Goal: Check status: Check status

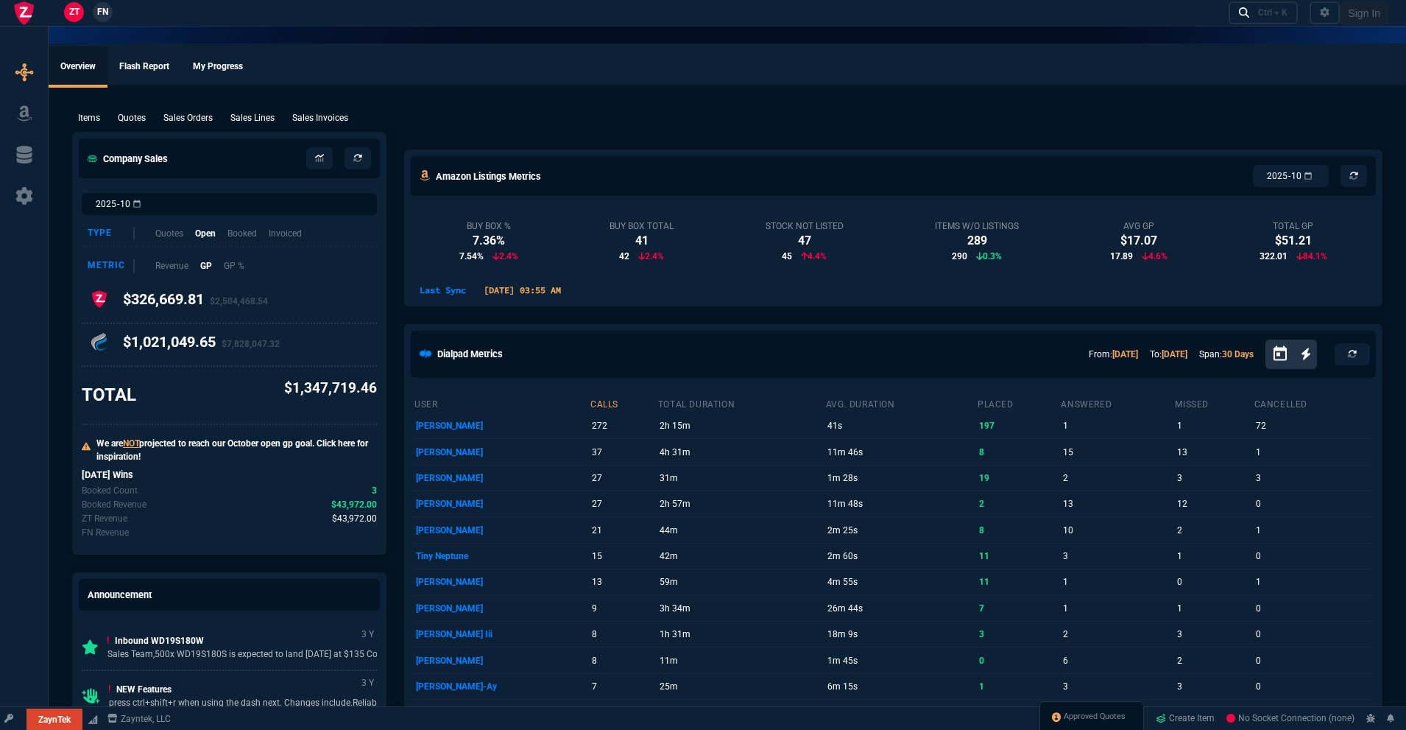
select select "18: totals"
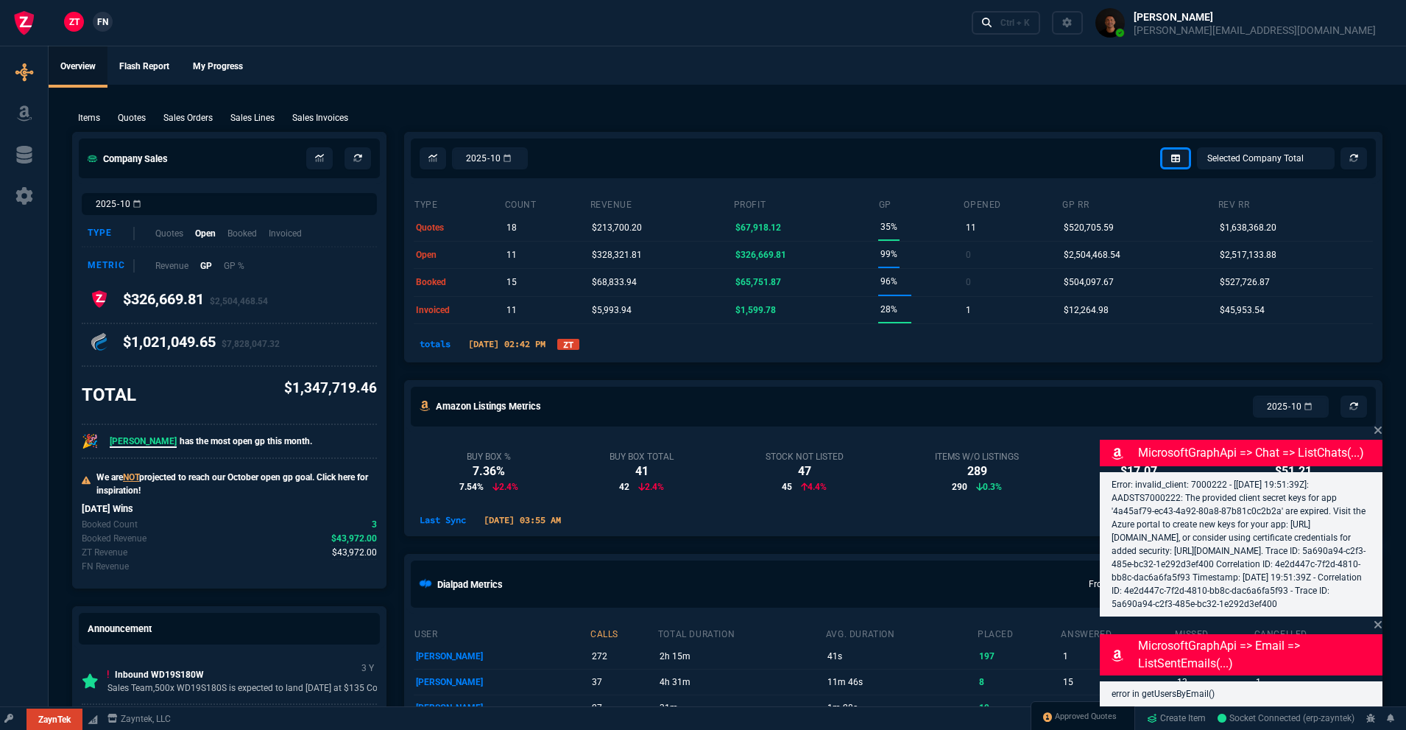
click at [1379, 426] on icon at bounding box center [1377, 429] width 7 height 7
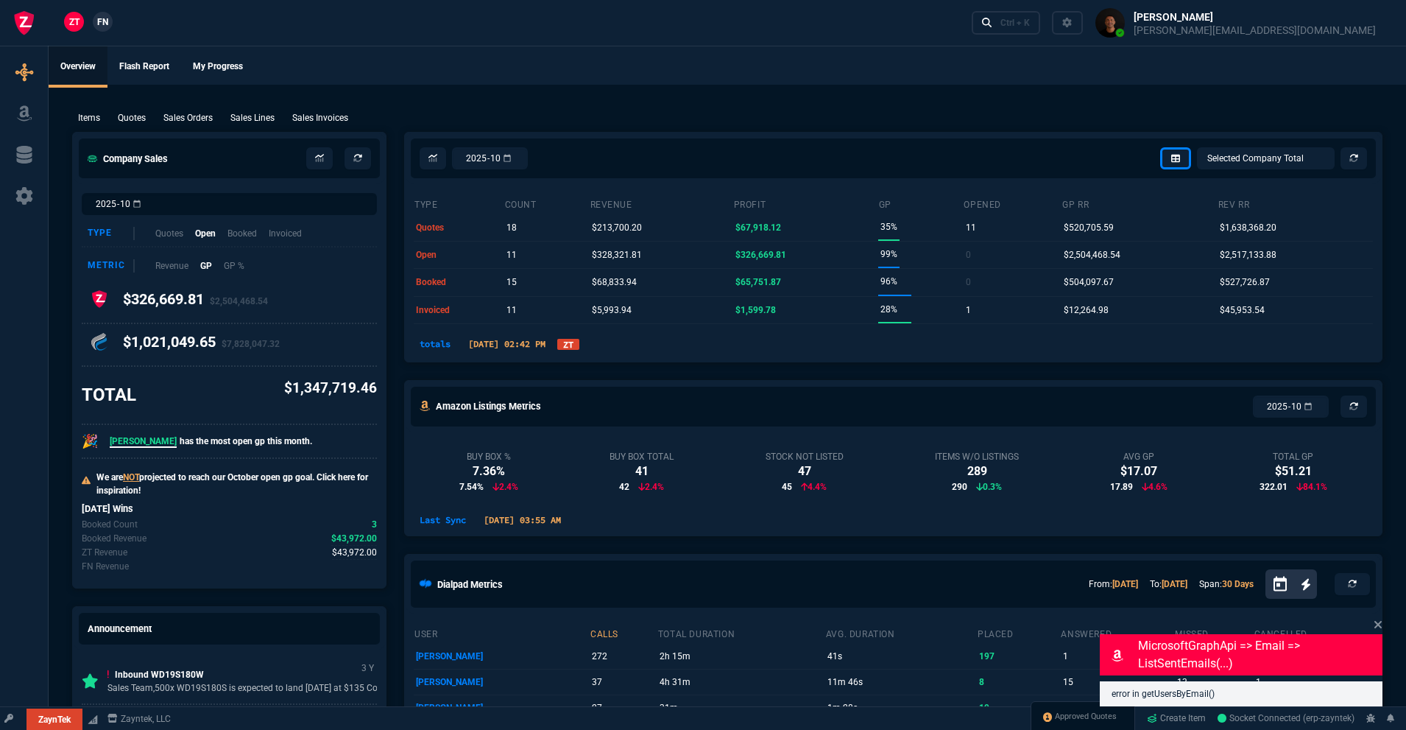
click at [1380, 618] on icon at bounding box center [1378, 624] width 9 height 12
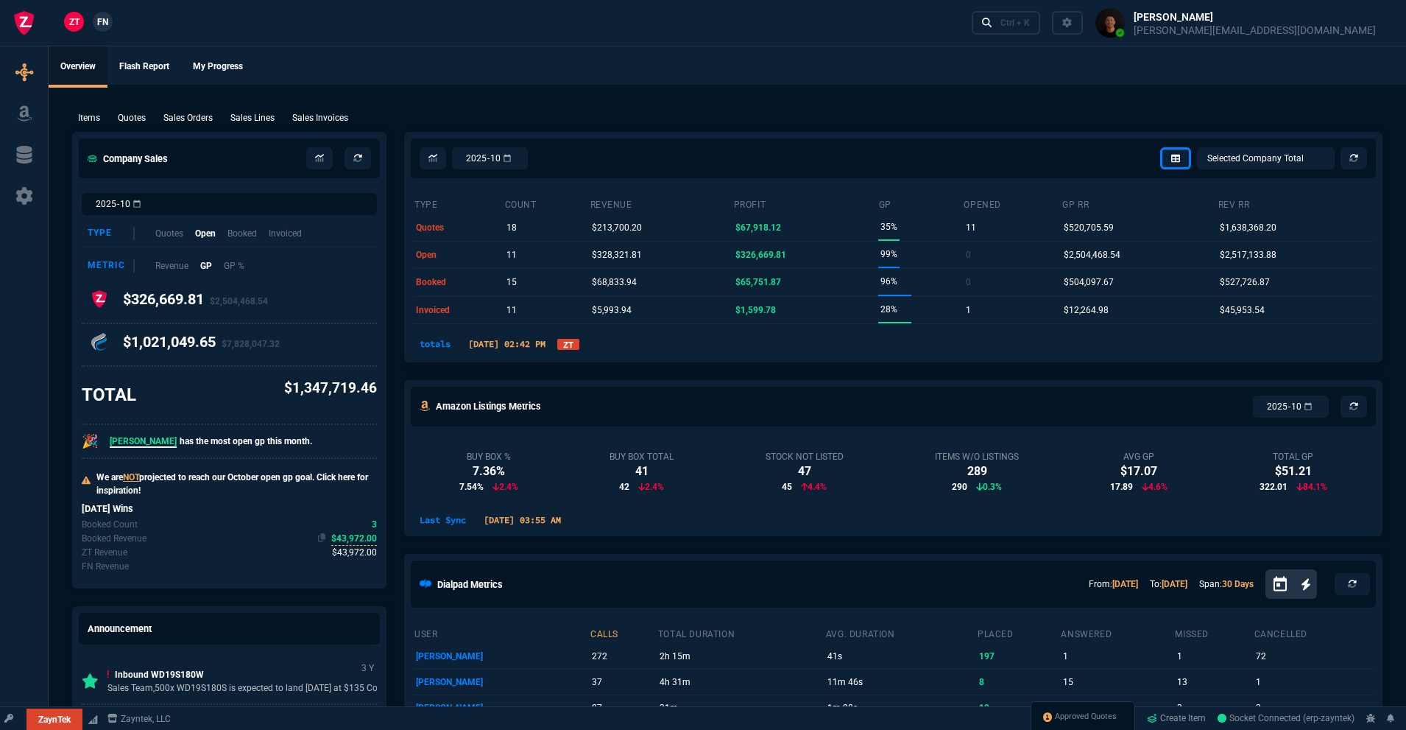
click at [349, 538] on span "$43,972.00" at bounding box center [354, 539] width 46 height 14
click at [357, 557] on span "$43,972.00" at bounding box center [354, 553] width 45 height 14
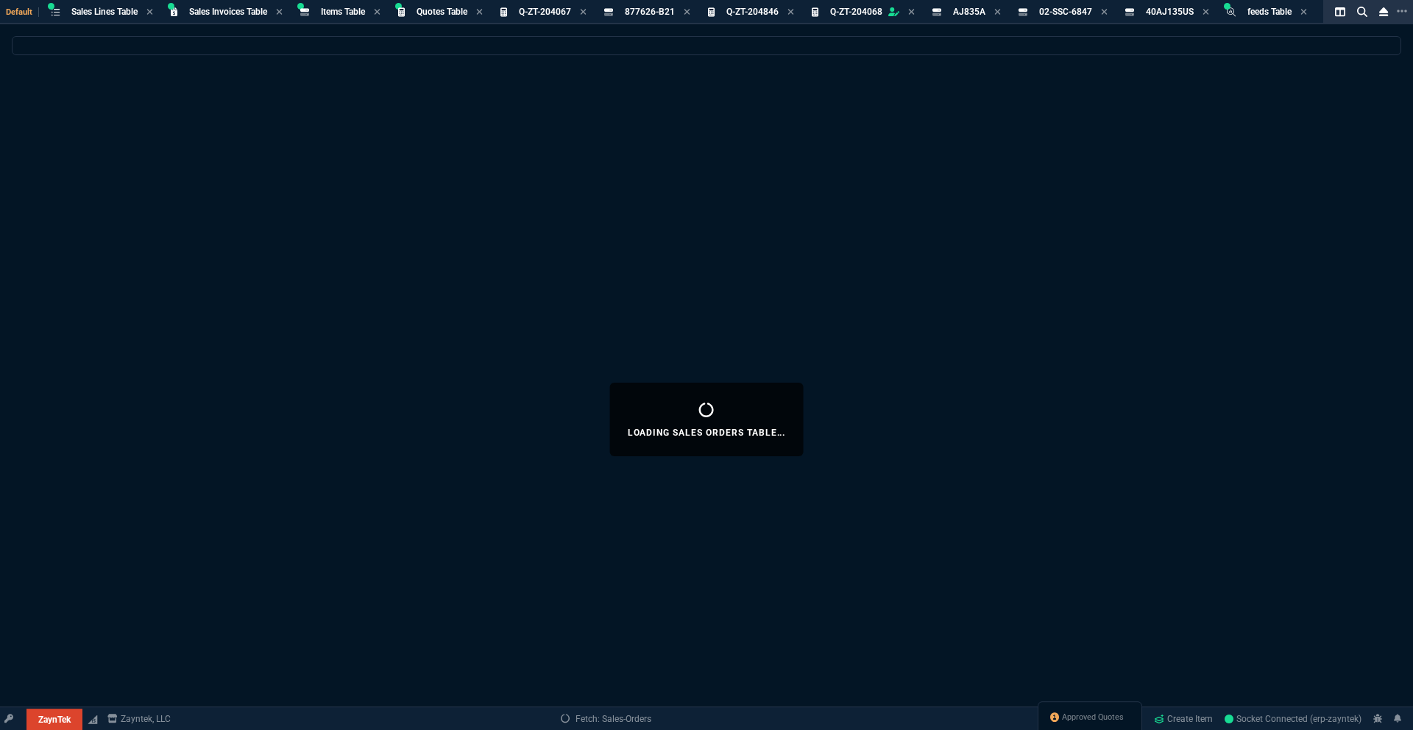
select select
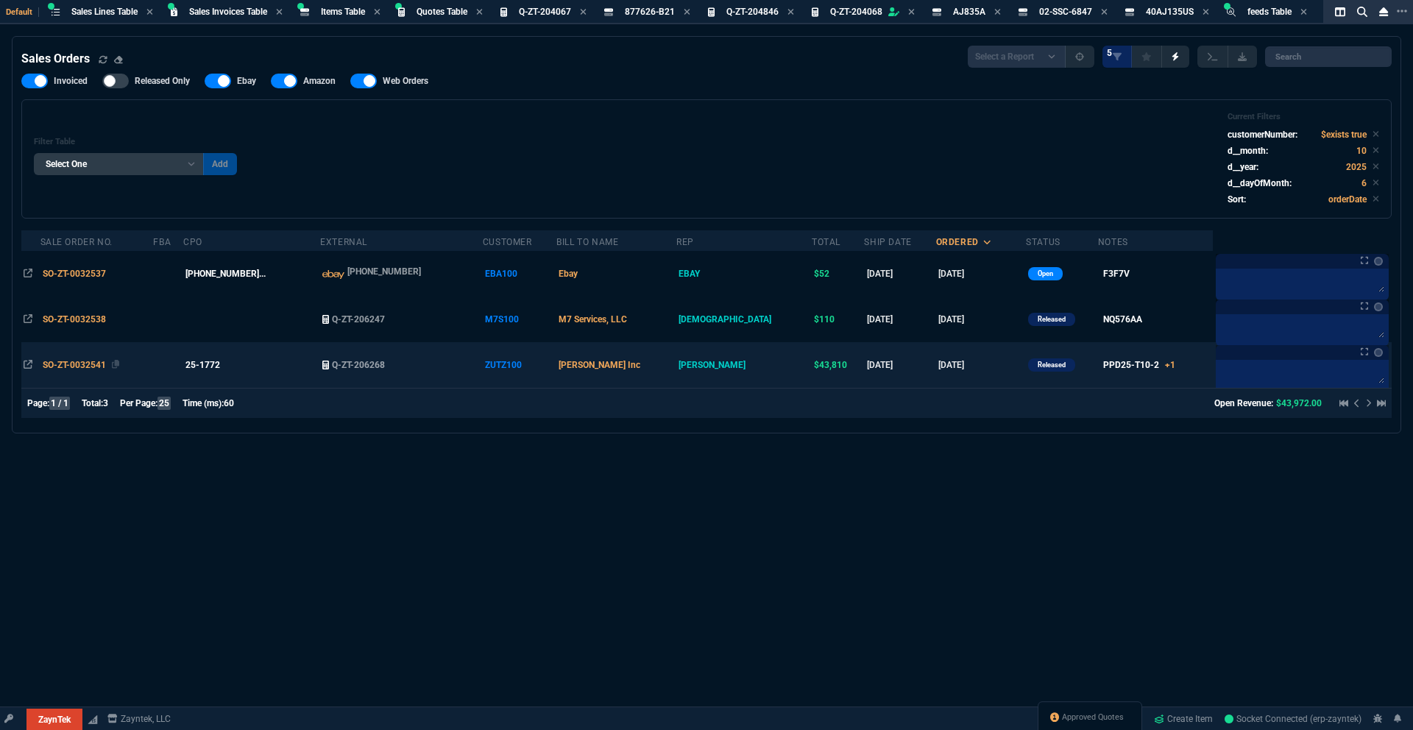
click at [82, 360] on span "SO-ZT-0032541" at bounding box center [74, 365] width 63 height 10
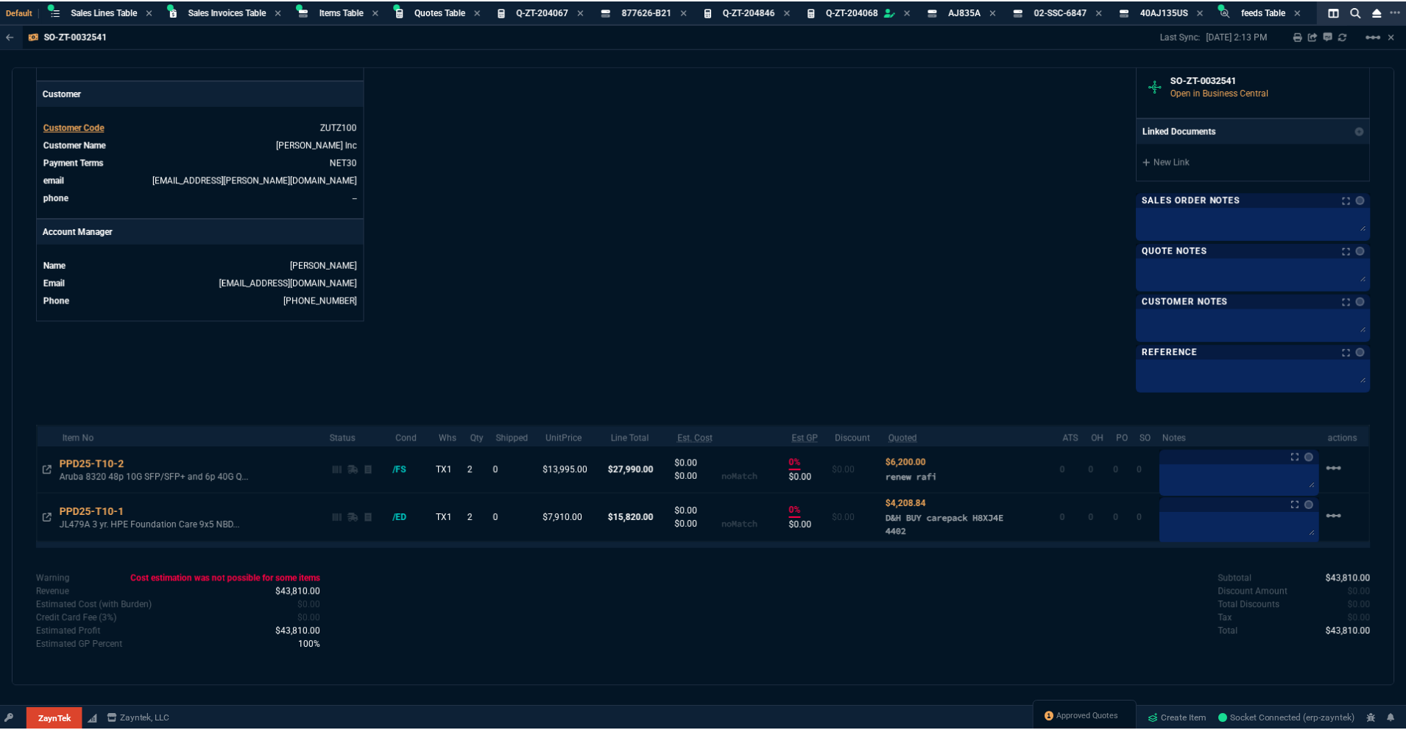
scroll to position [548, 0]
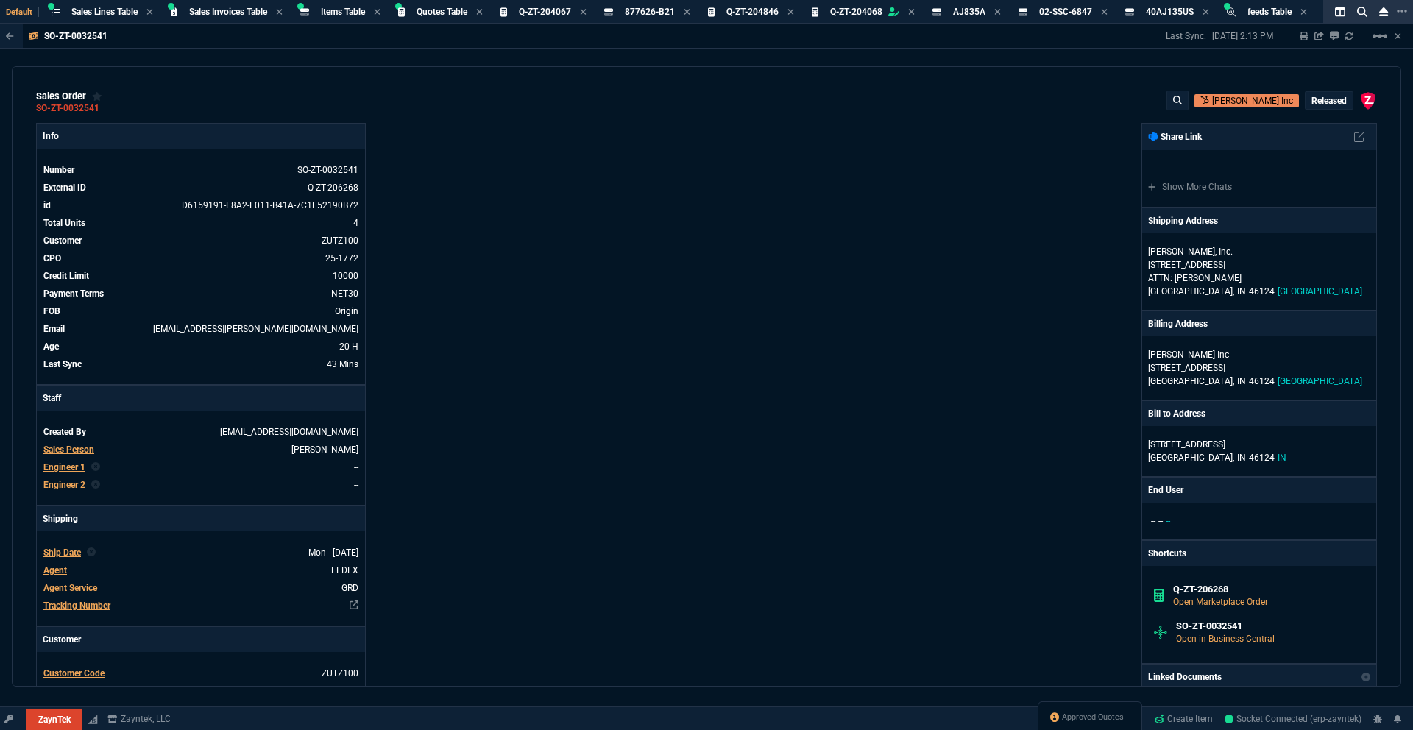
select select "18: totals"
click at [417, 85] on div "sales order SO-ZT-0032541 Georg Utz Inc Released ZaynTek, LLC 2609 Technology D…" at bounding box center [707, 376] width 1390 height 621
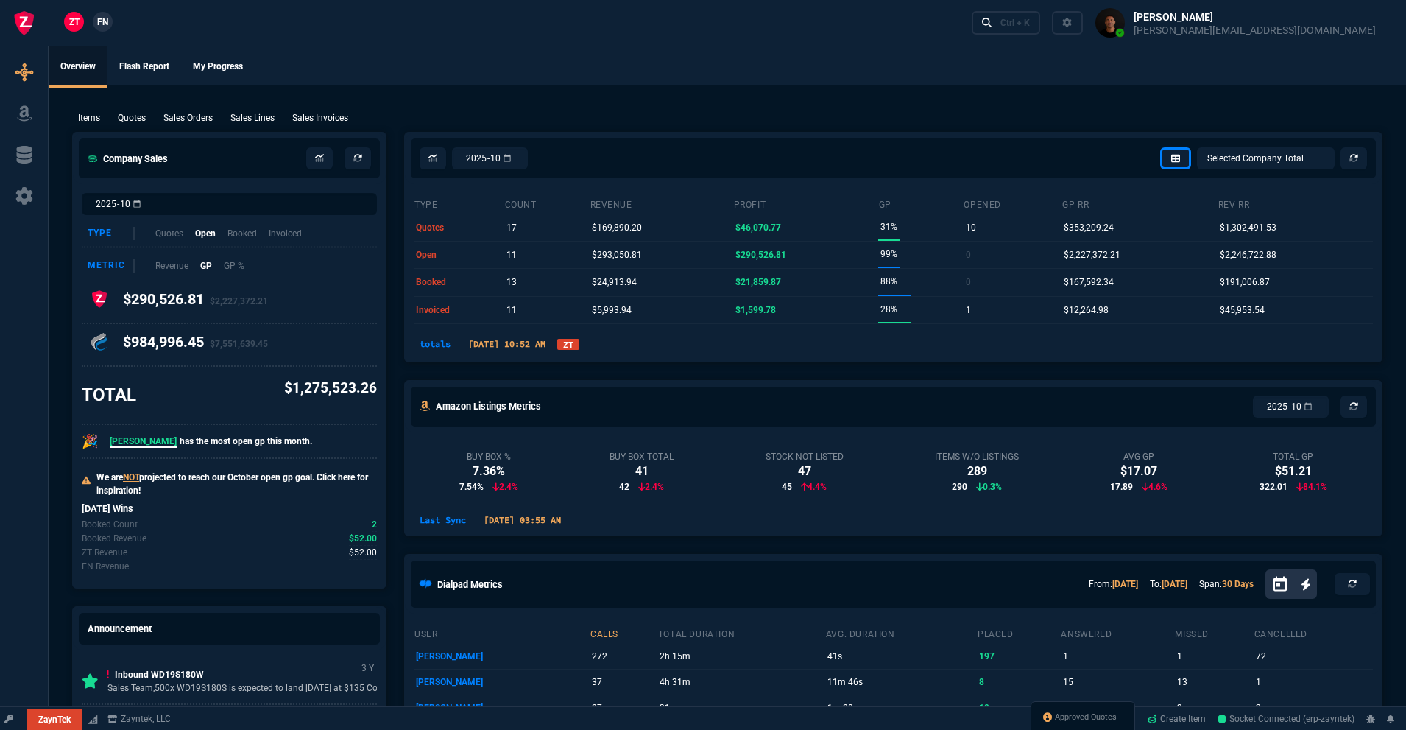
click at [579, 345] on link "ZT" at bounding box center [568, 344] width 22 height 11
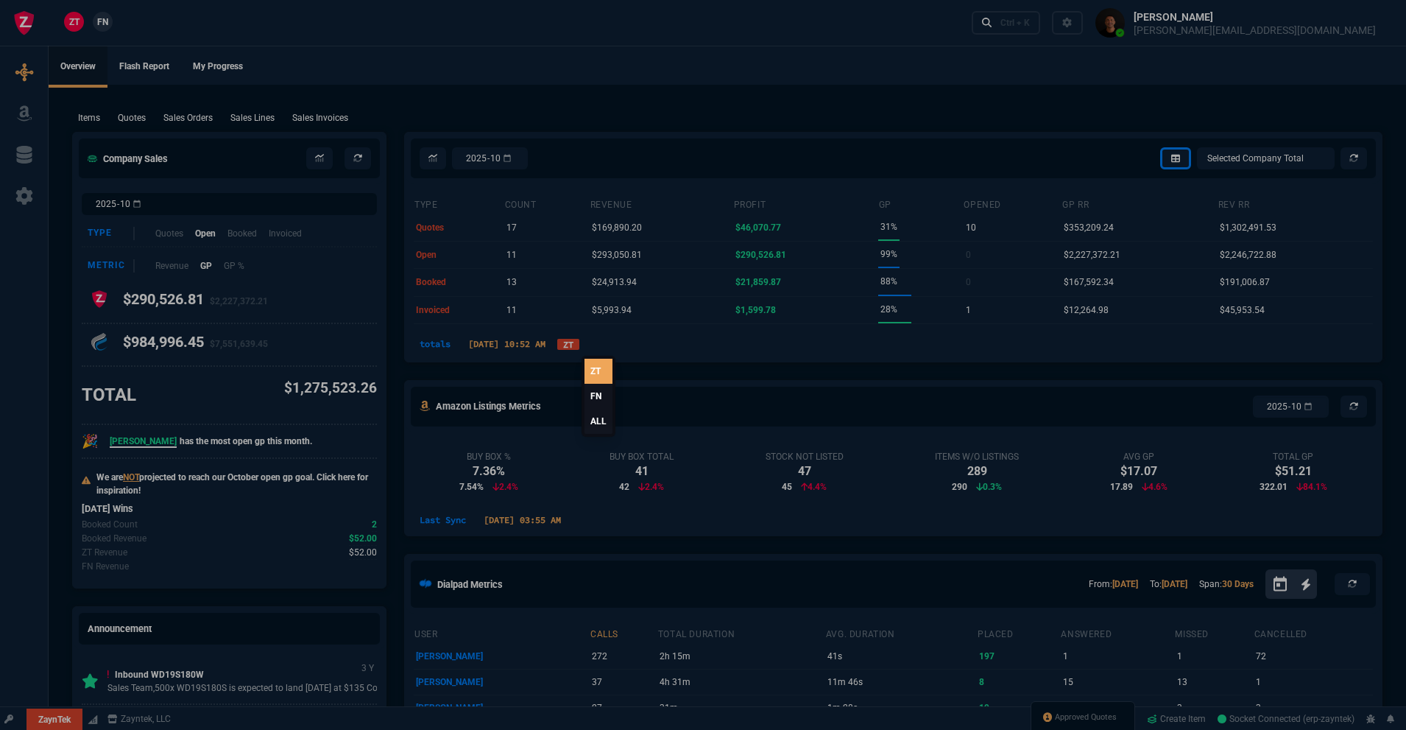
click at [600, 422] on link "ALL" at bounding box center [599, 421] width 28 height 25
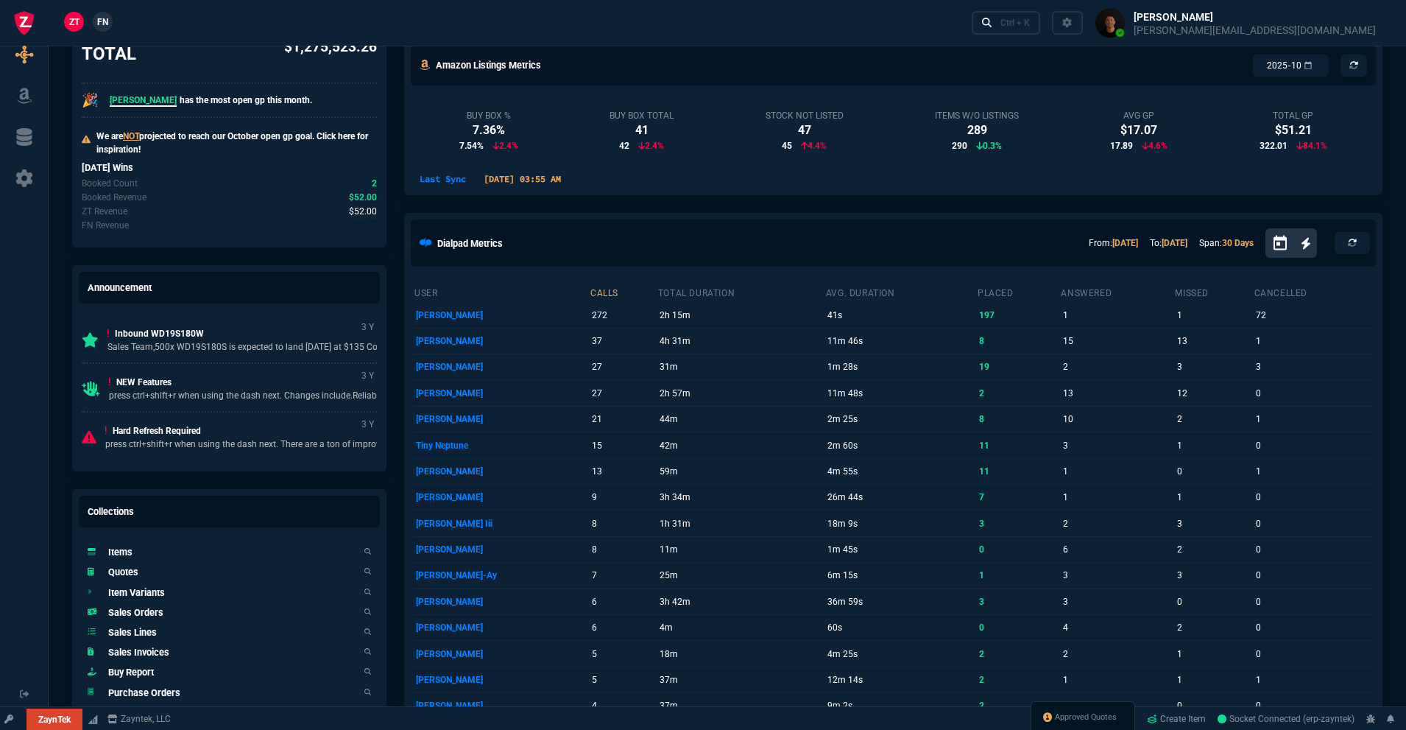
scroll to position [345, 0]
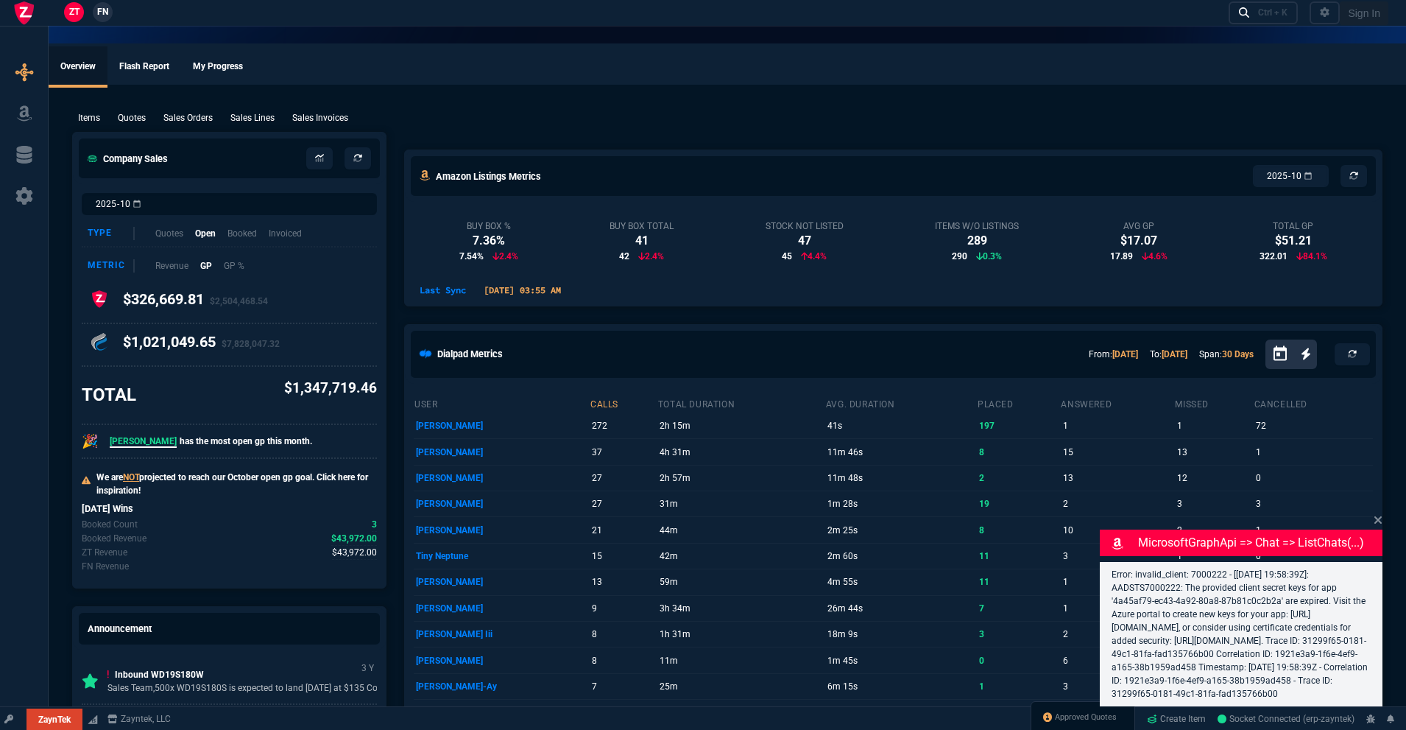
select select "18: totals"
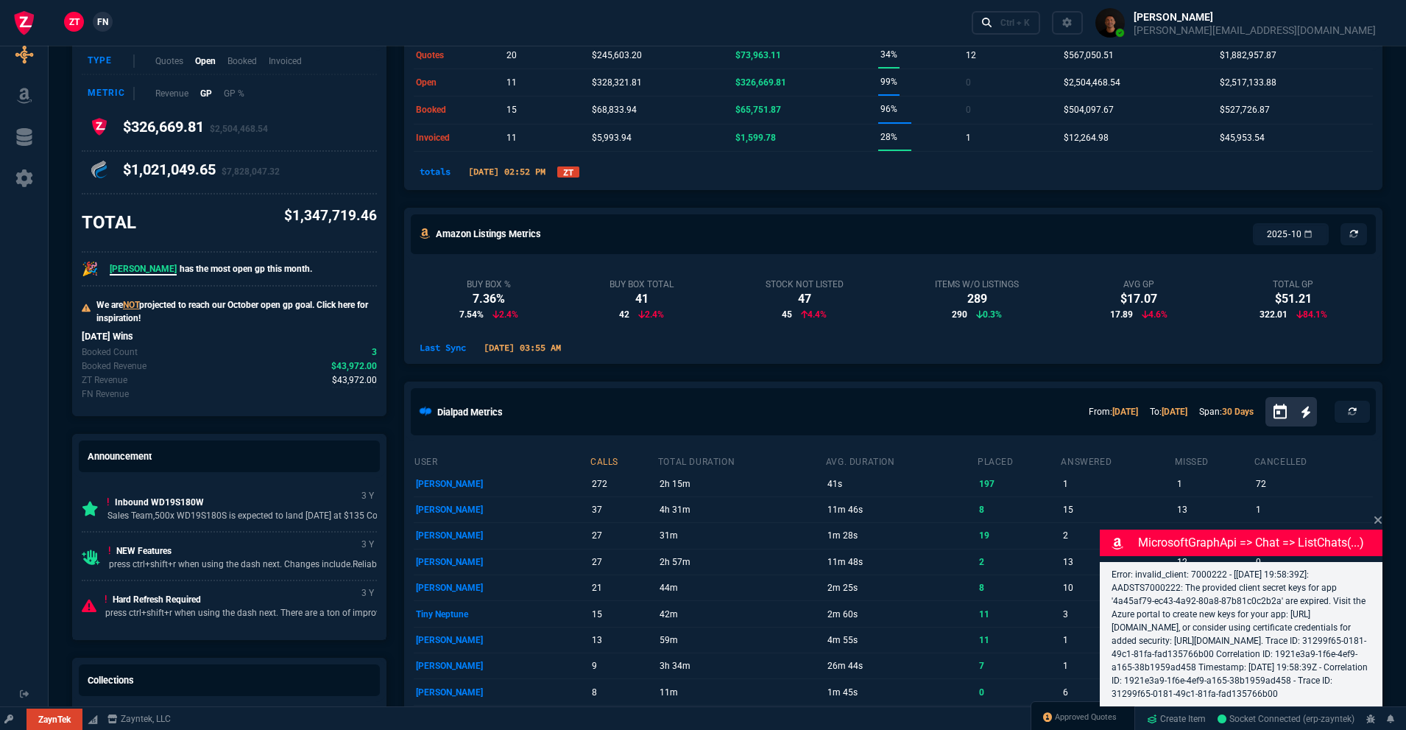
scroll to position [174, 0]
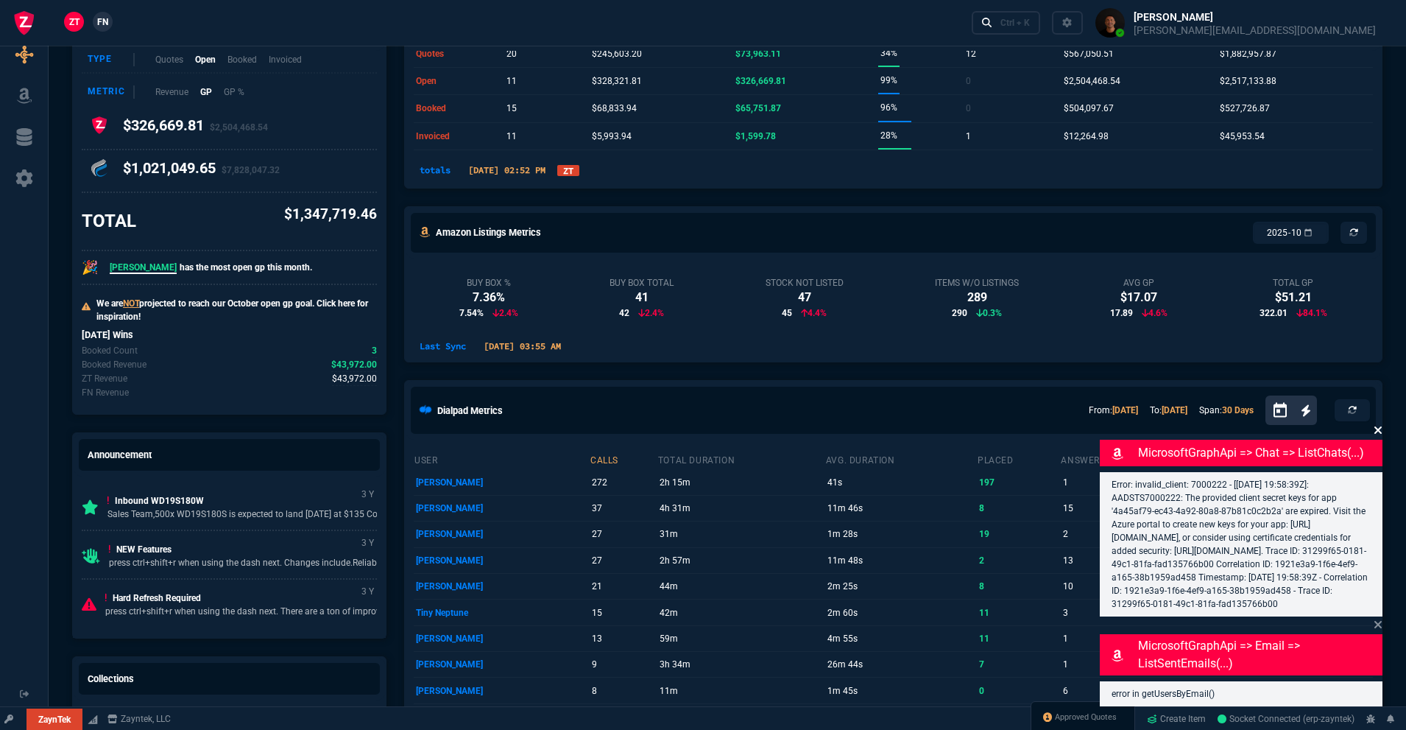
click at [1381, 424] on icon at bounding box center [1378, 430] width 9 height 12
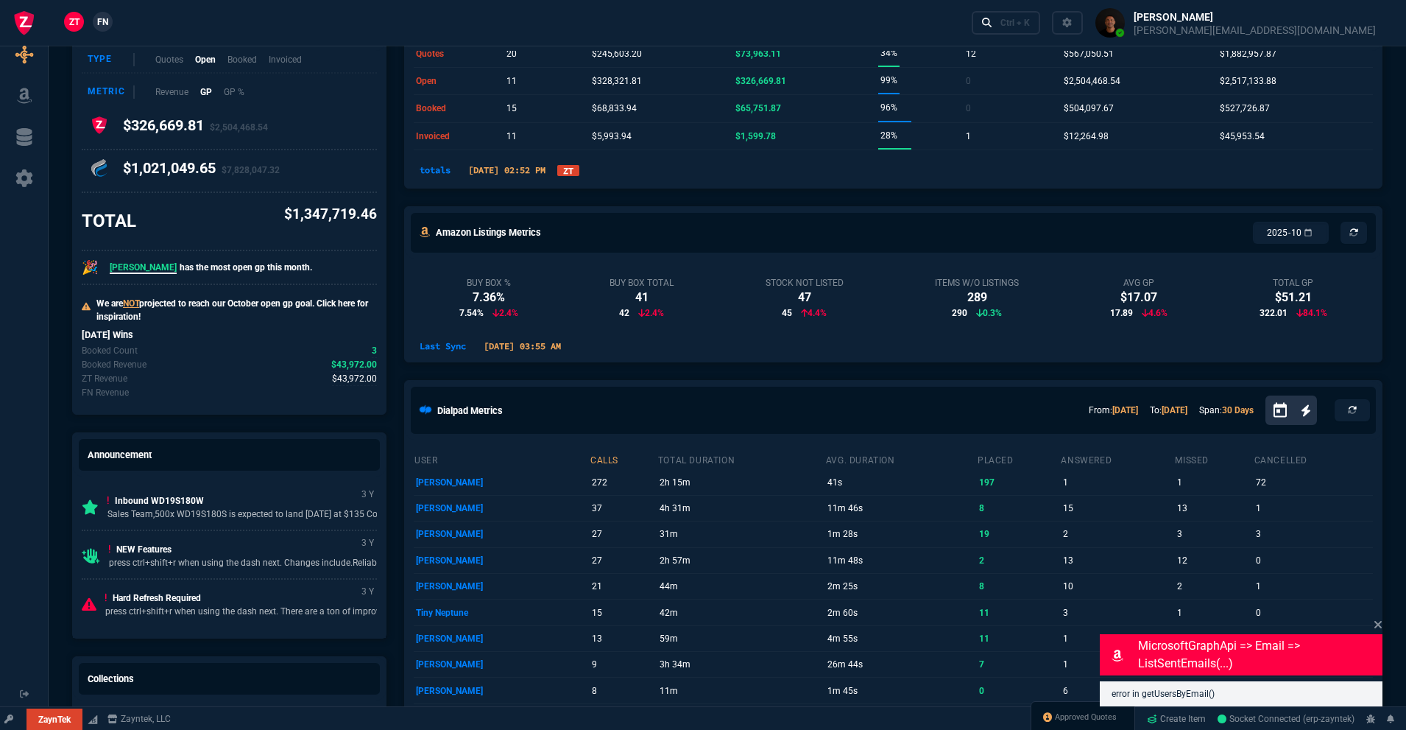
click at [1372, 626] on div "MicrosoftGraphApi => email => listSentEmails(...) error in getUsersByEmail()" at bounding box center [1241, 661] width 283 height 90
click at [1380, 627] on icon at bounding box center [1377, 624] width 7 height 7
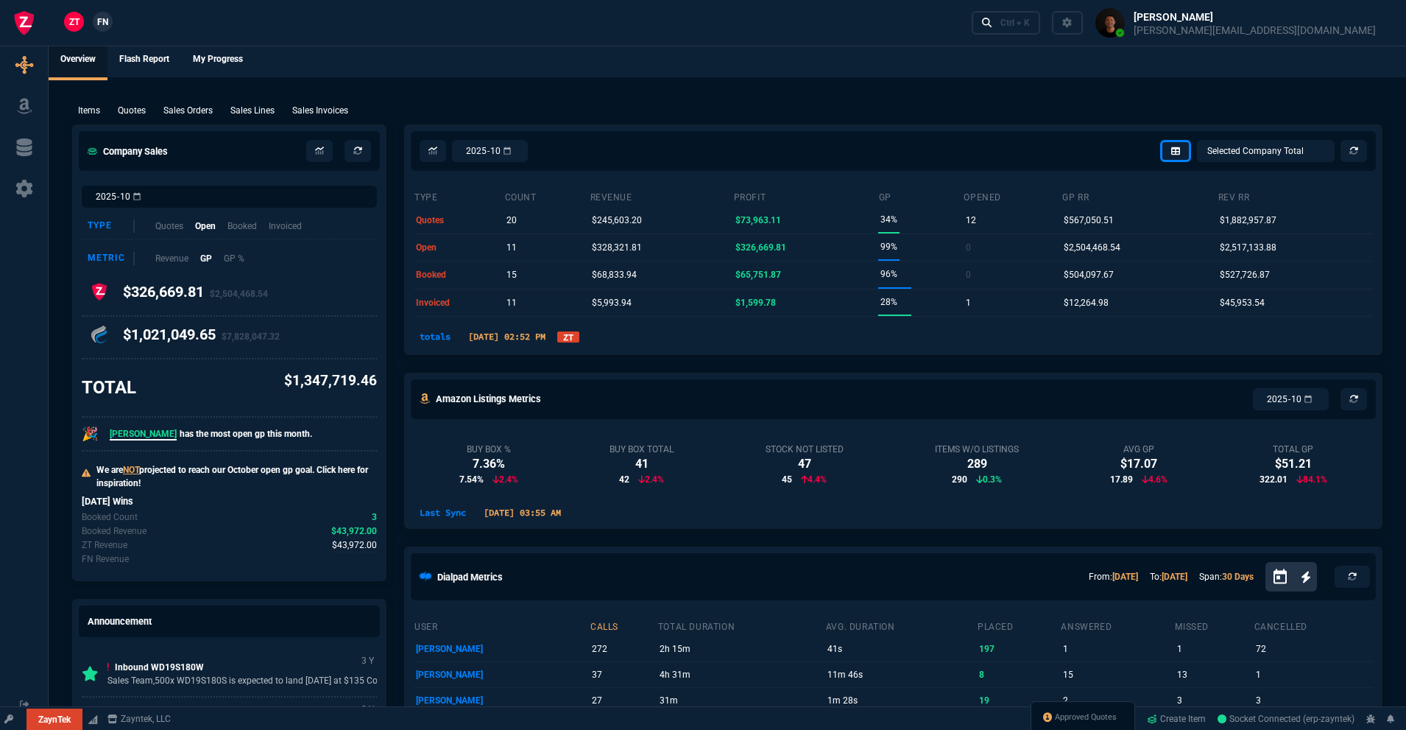
scroll to position [0, 0]
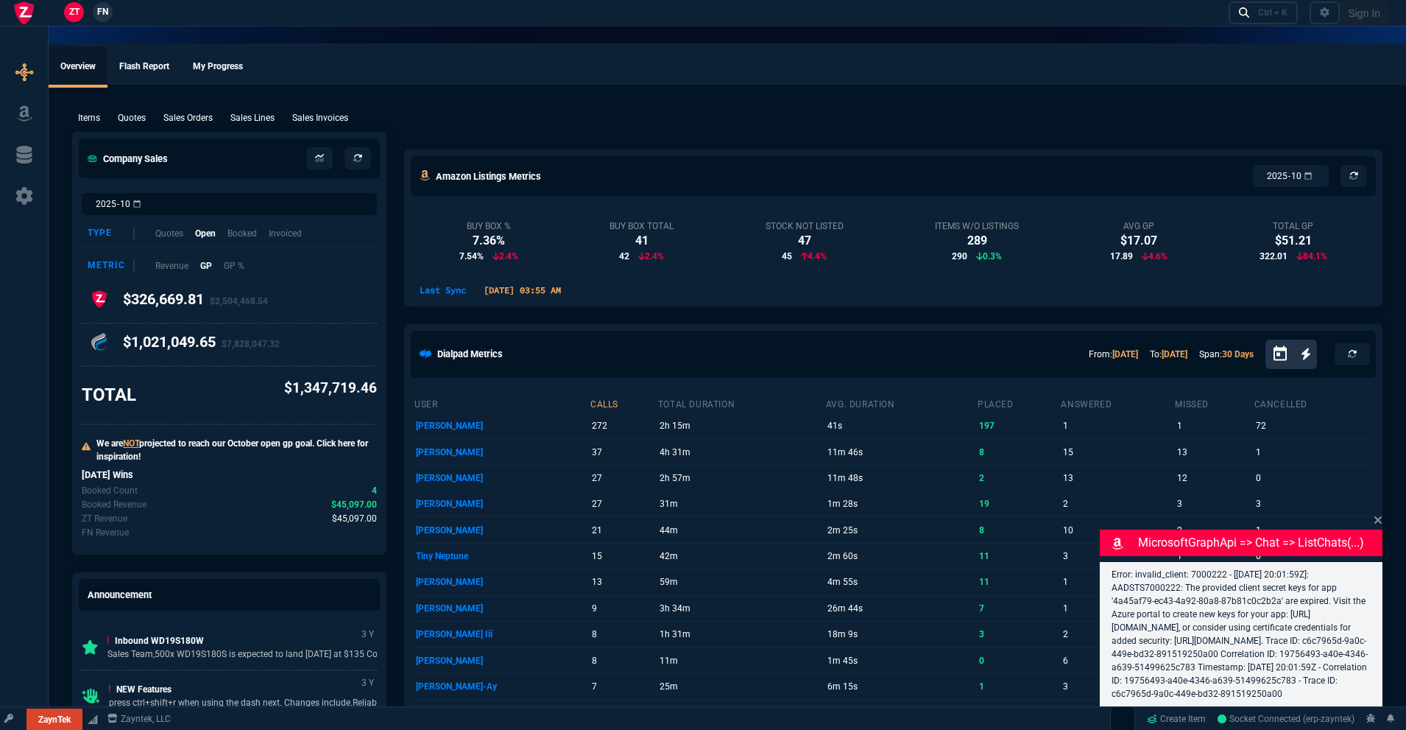
select select "18: totals"
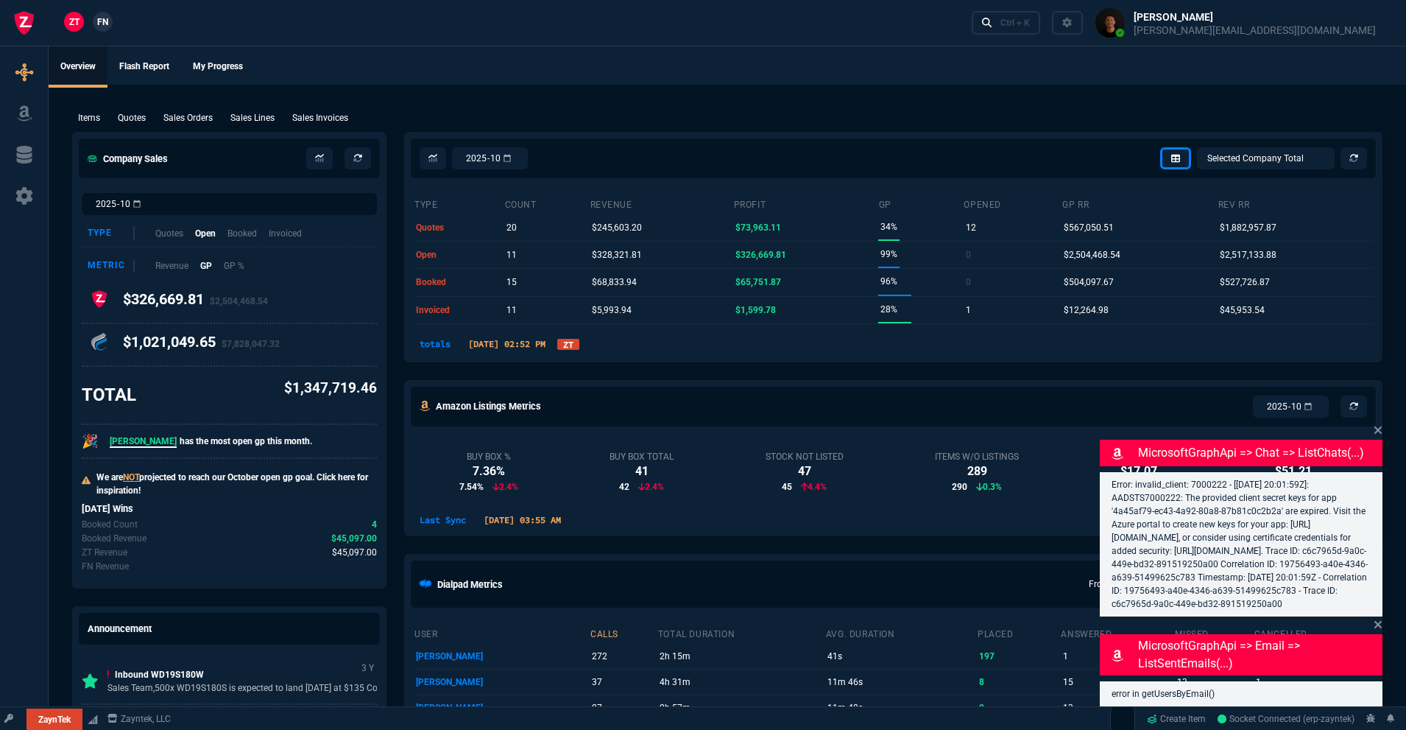
drag, startPoint x: 593, startPoint y: 353, endPoint x: 612, endPoint y: 346, distance: 20.3
click at [594, 352] on div "totals 10/06/2025 02:52 PM ZT" at bounding box center [893, 347] width 977 height 29
click at [579, 347] on link "ZT" at bounding box center [568, 344] width 22 height 11
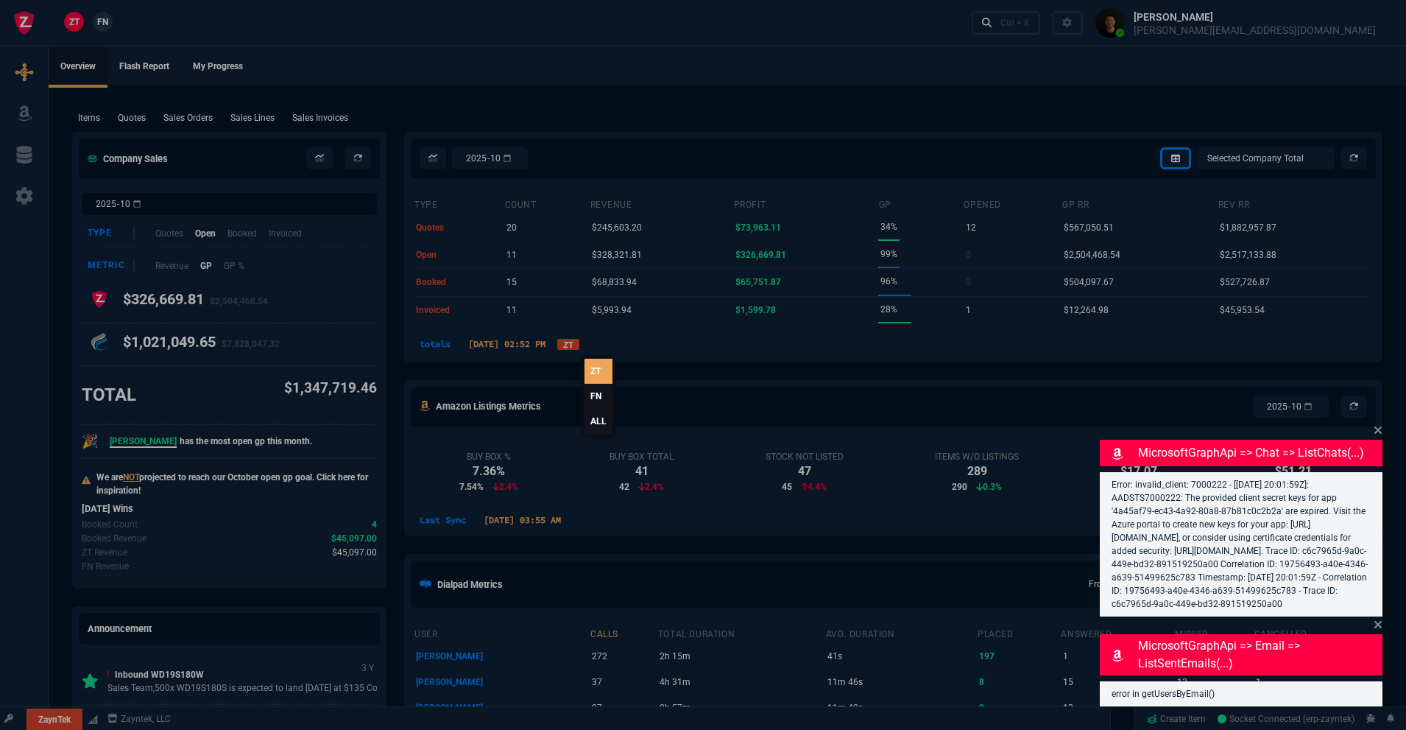
click at [594, 396] on link "FN" at bounding box center [599, 396] width 28 height 25
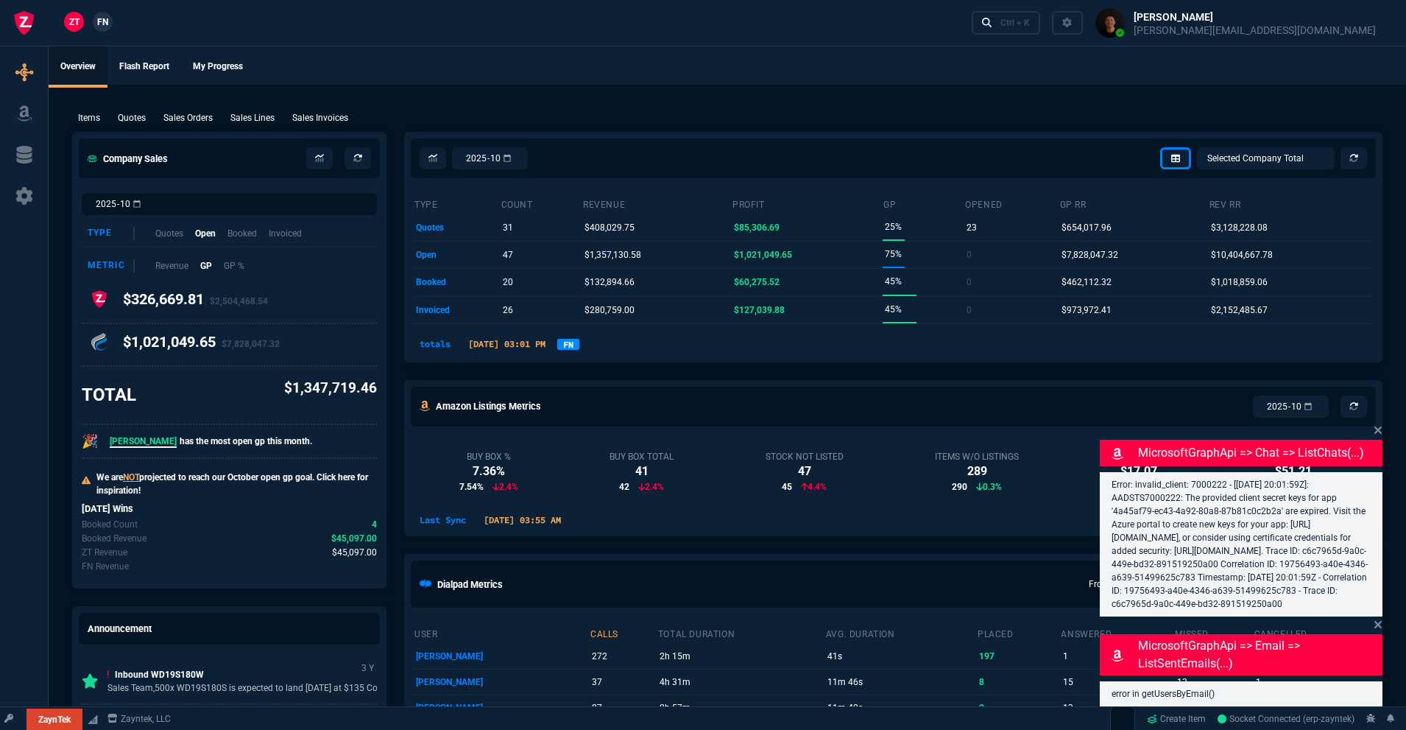
click at [579, 343] on link "FN" at bounding box center [568, 344] width 22 height 11
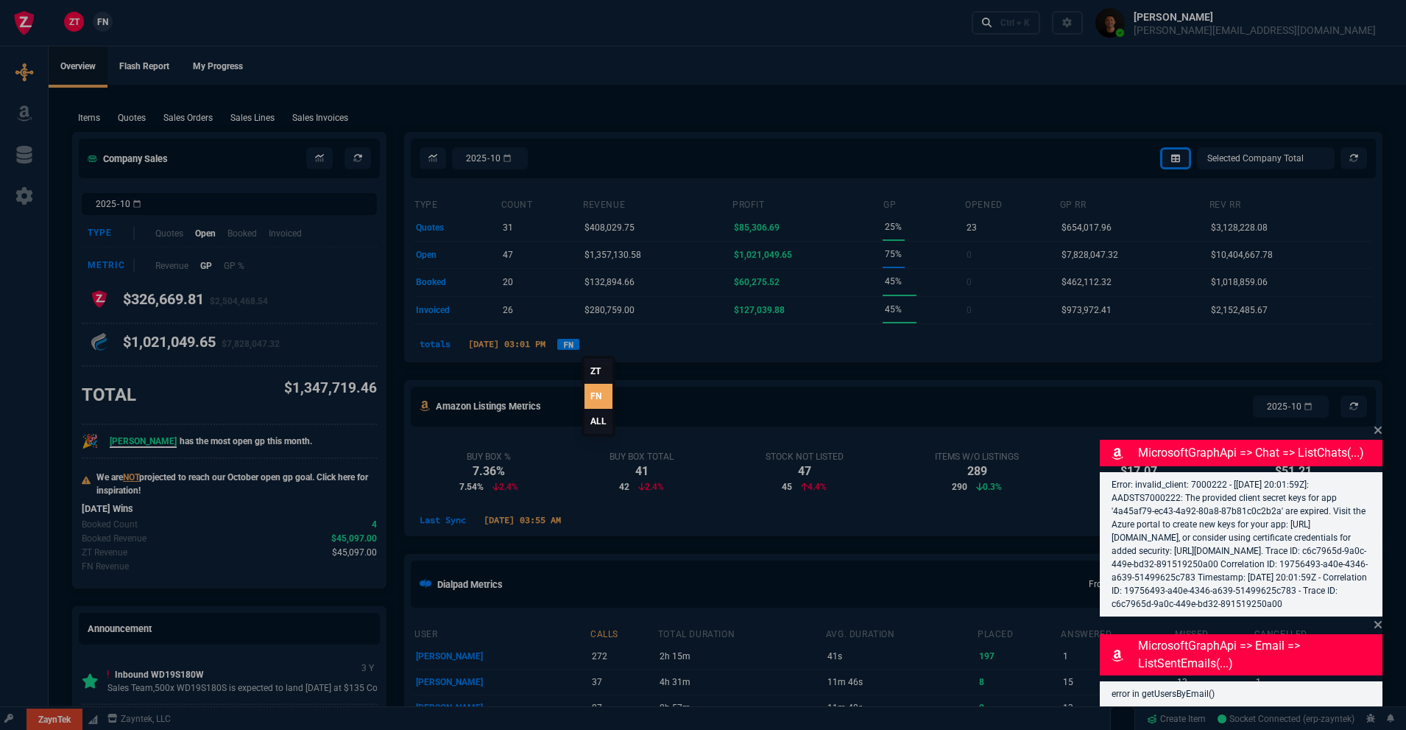
click at [599, 421] on link "ALL" at bounding box center [599, 421] width 28 height 25
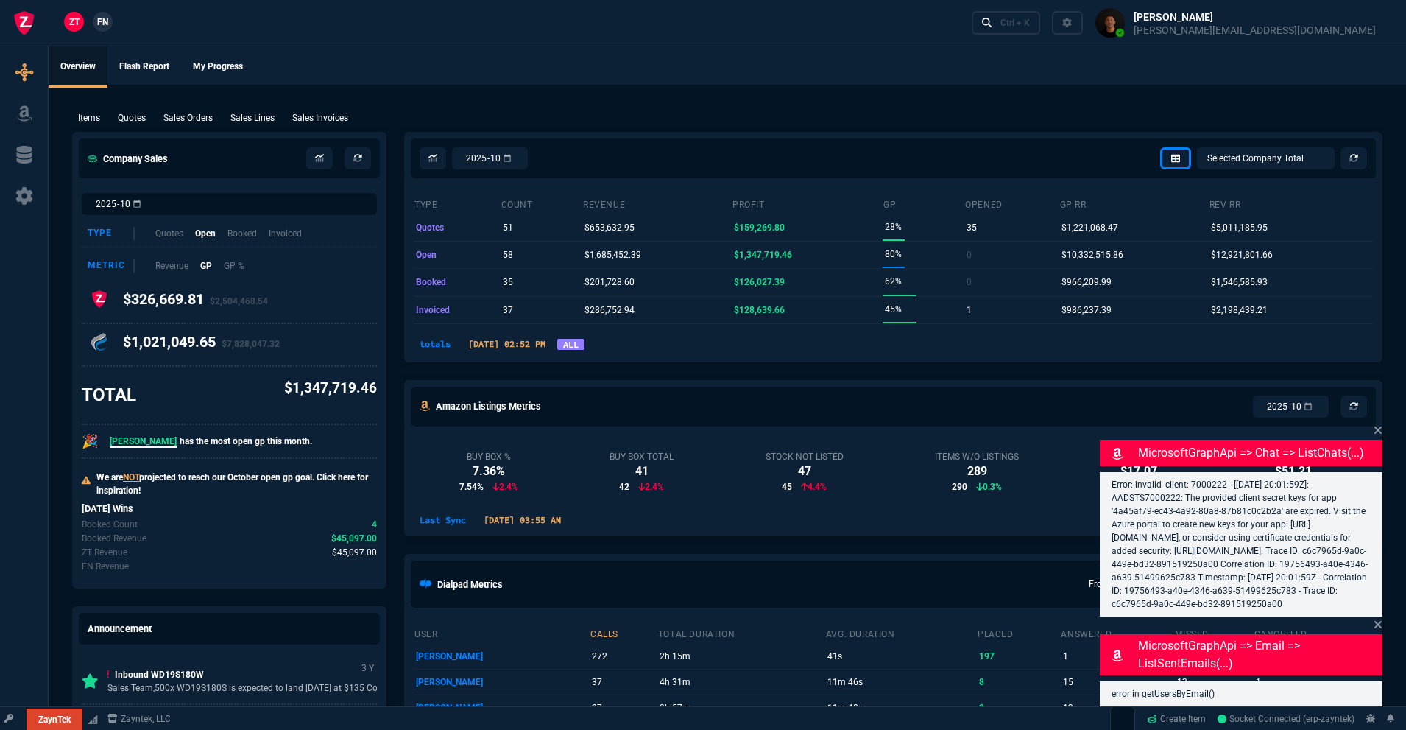
click at [1373, 422] on div "MicrosoftGraphApi => chat => listChats(...) Error: invalid_client: 7000222 - [2…" at bounding box center [1241, 519] width 283 height 194
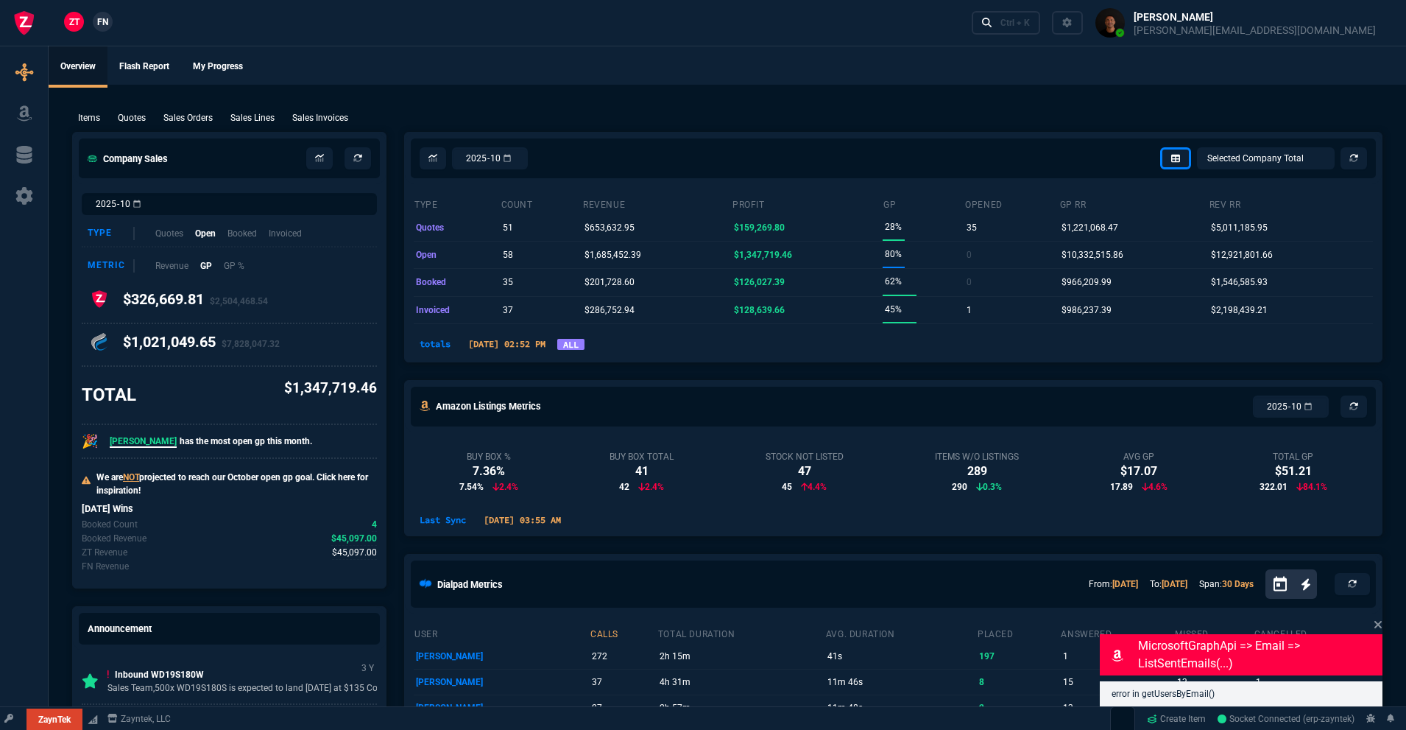
click at [1374, 417] on div "Amazon Listings Metrics 2025-10" at bounding box center [893, 407] width 977 height 52
click at [1382, 623] on icon at bounding box center [1378, 624] width 9 height 12
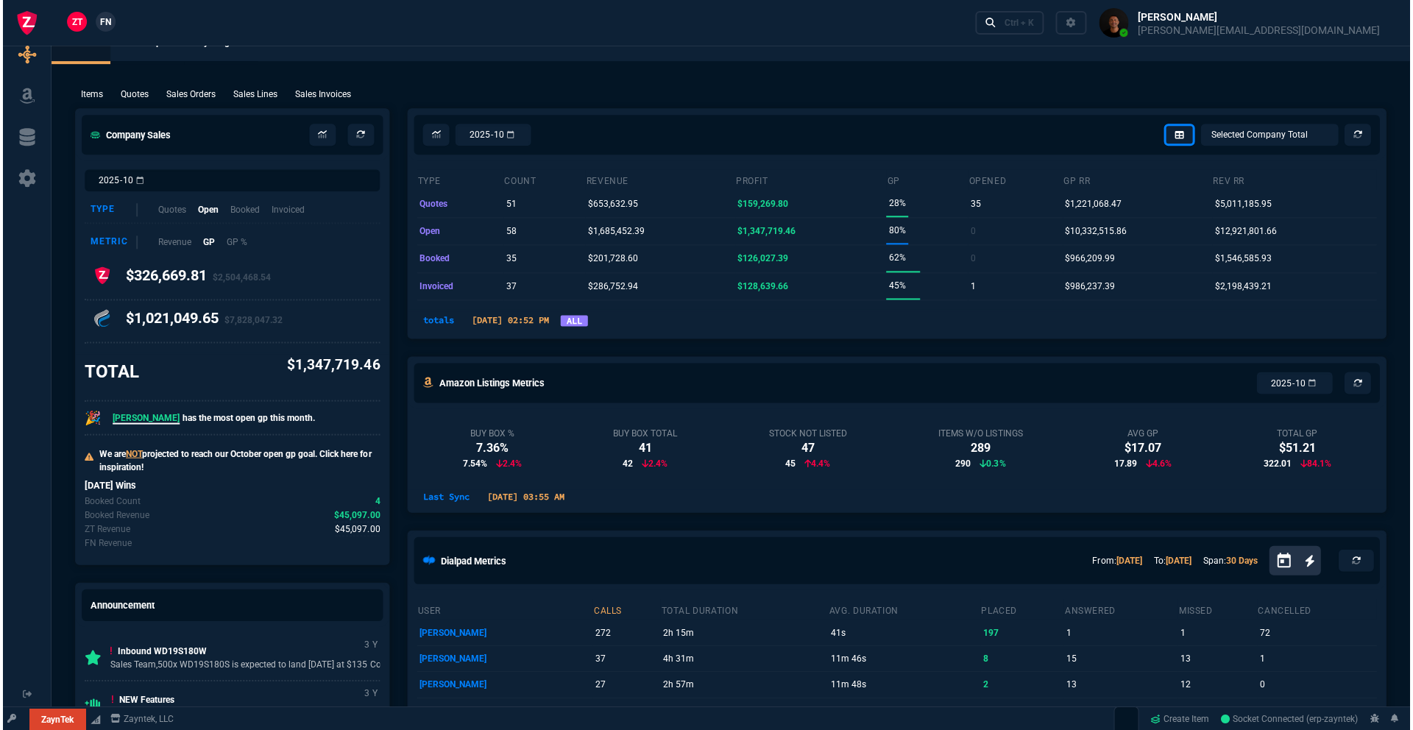
scroll to position [27, 0]
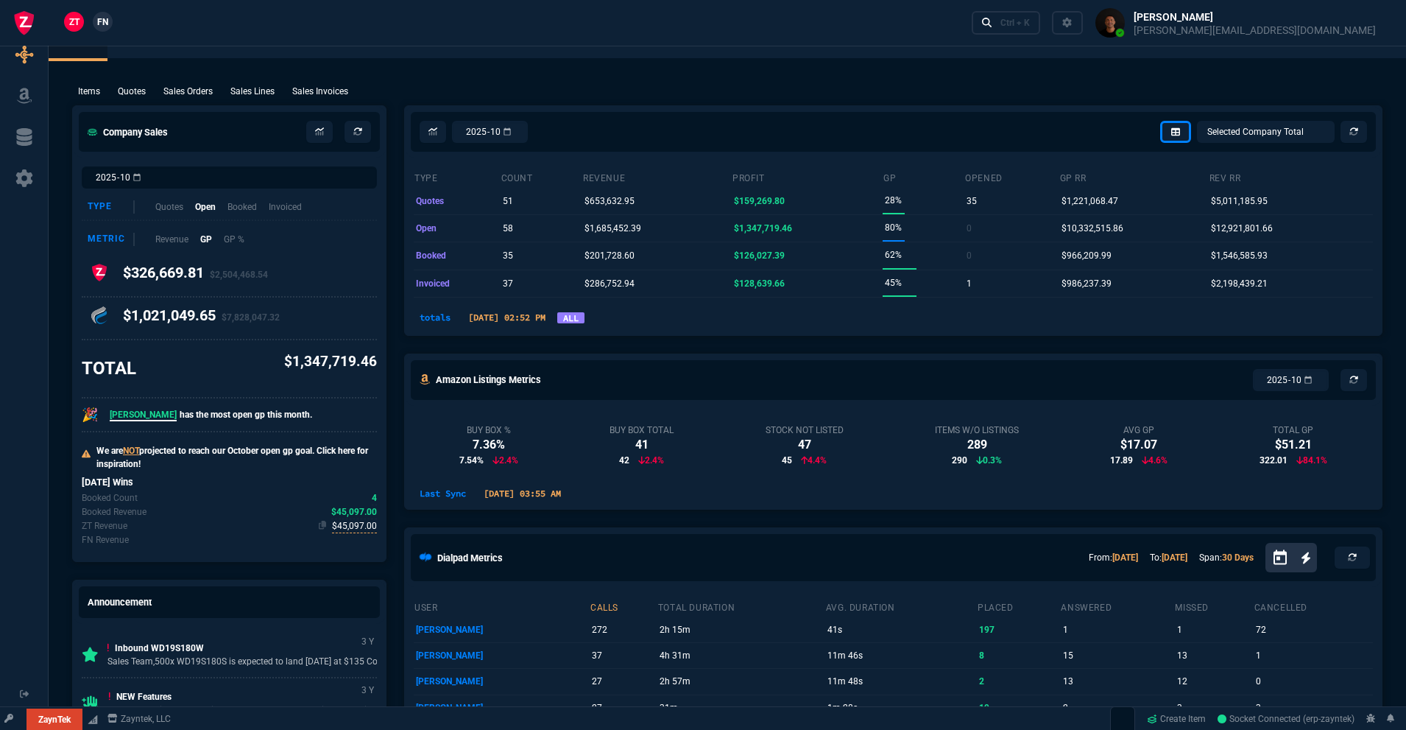
click at [359, 523] on span "$45,097.00" at bounding box center [354, 526] width 45 height 14
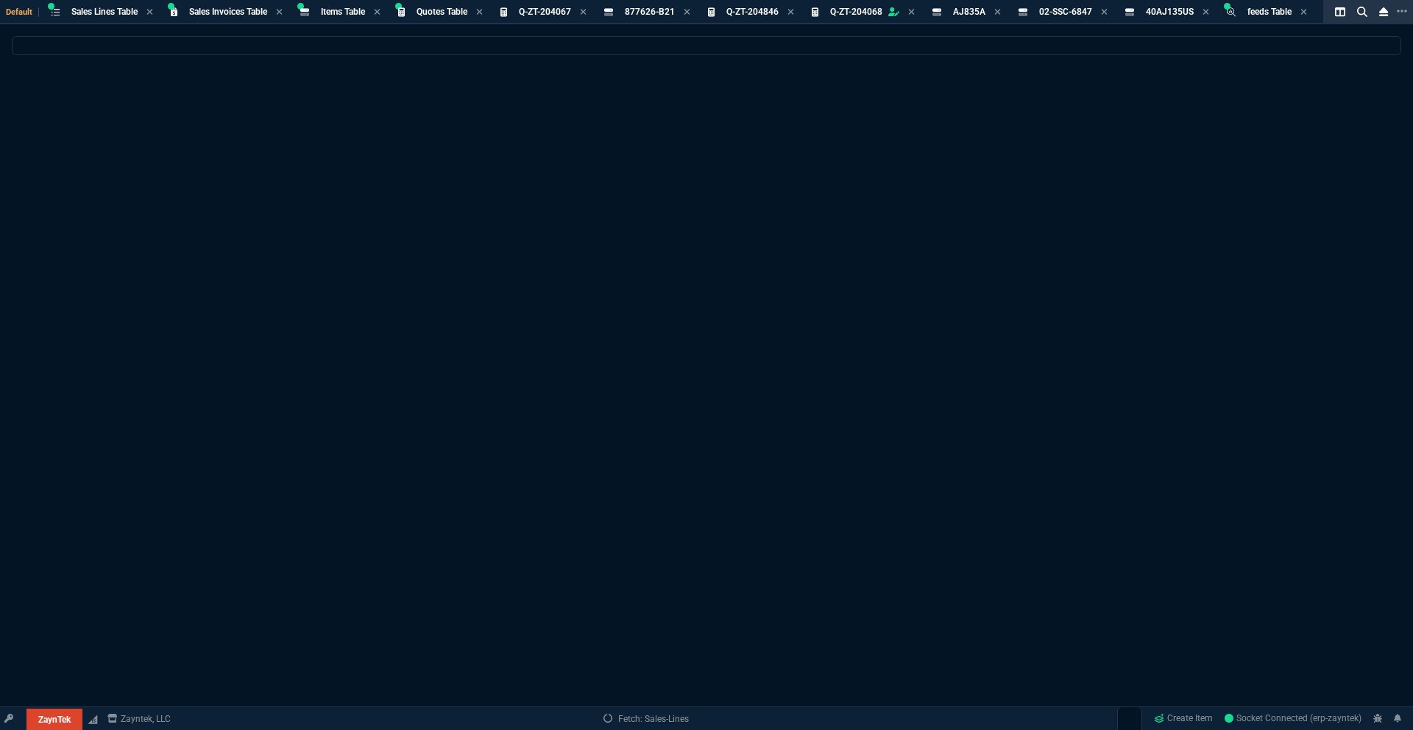
select select
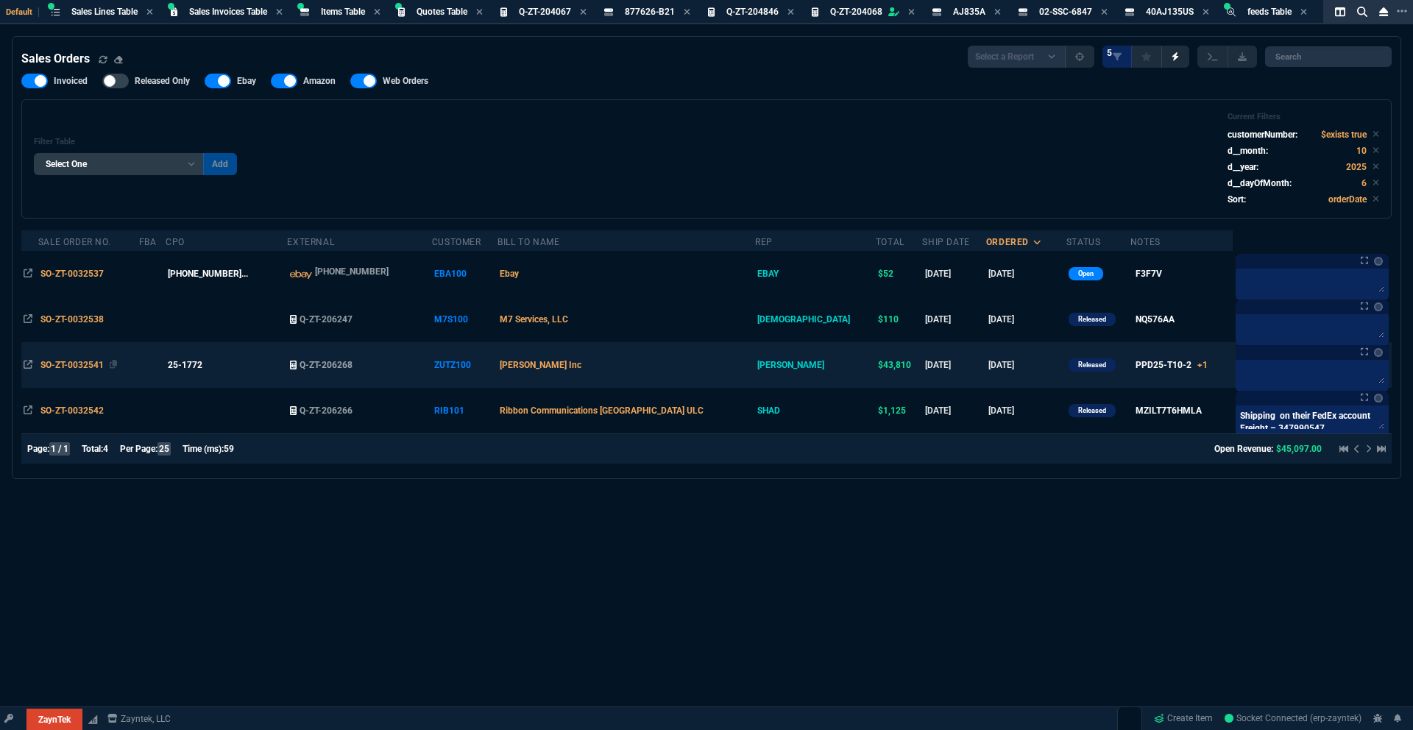
click at [67, 363] on span "SO-ZT-0032541" at bounding box center [71, 365] width 63 height 10
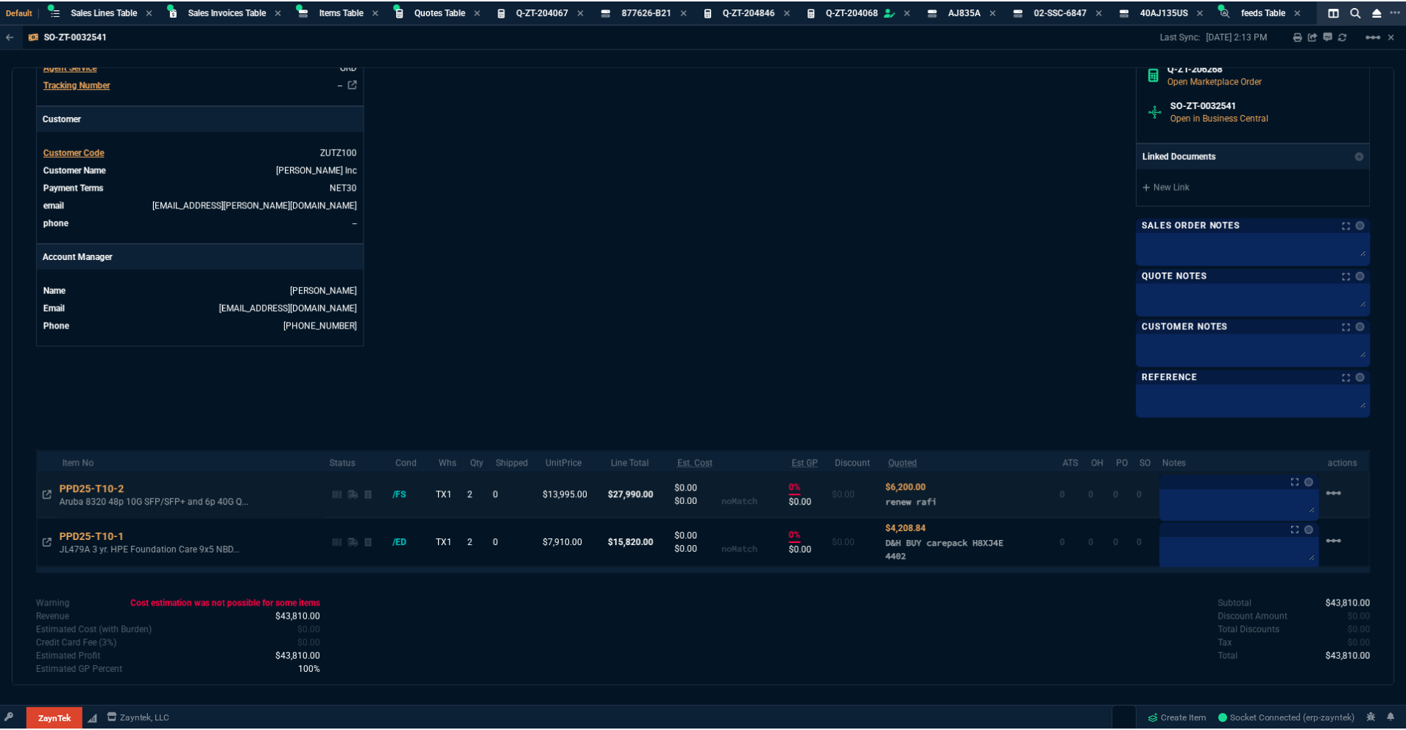
scroll to position [548, 0]
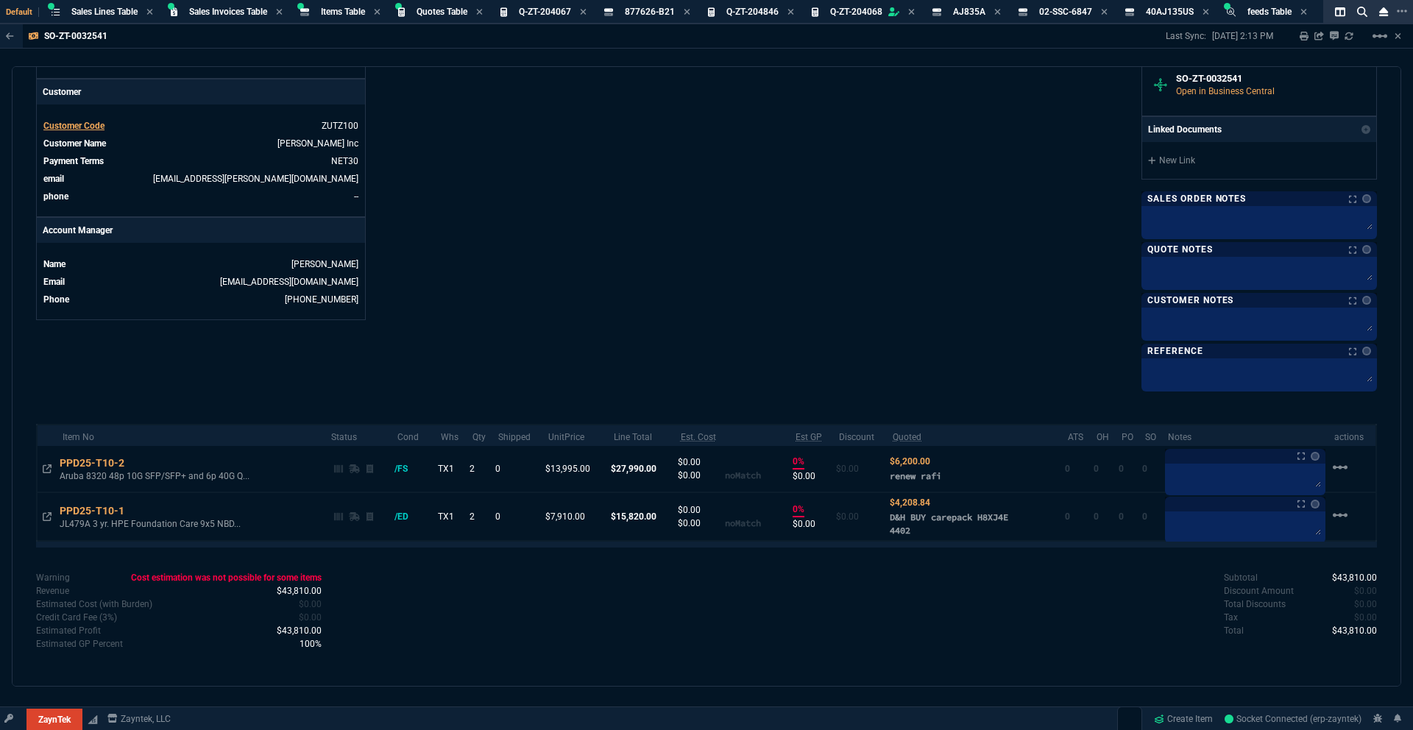
drag, startPoint x: 638, startPoint y: 115, endPoint x: 599, endPoint y: 133, distance: 43.5
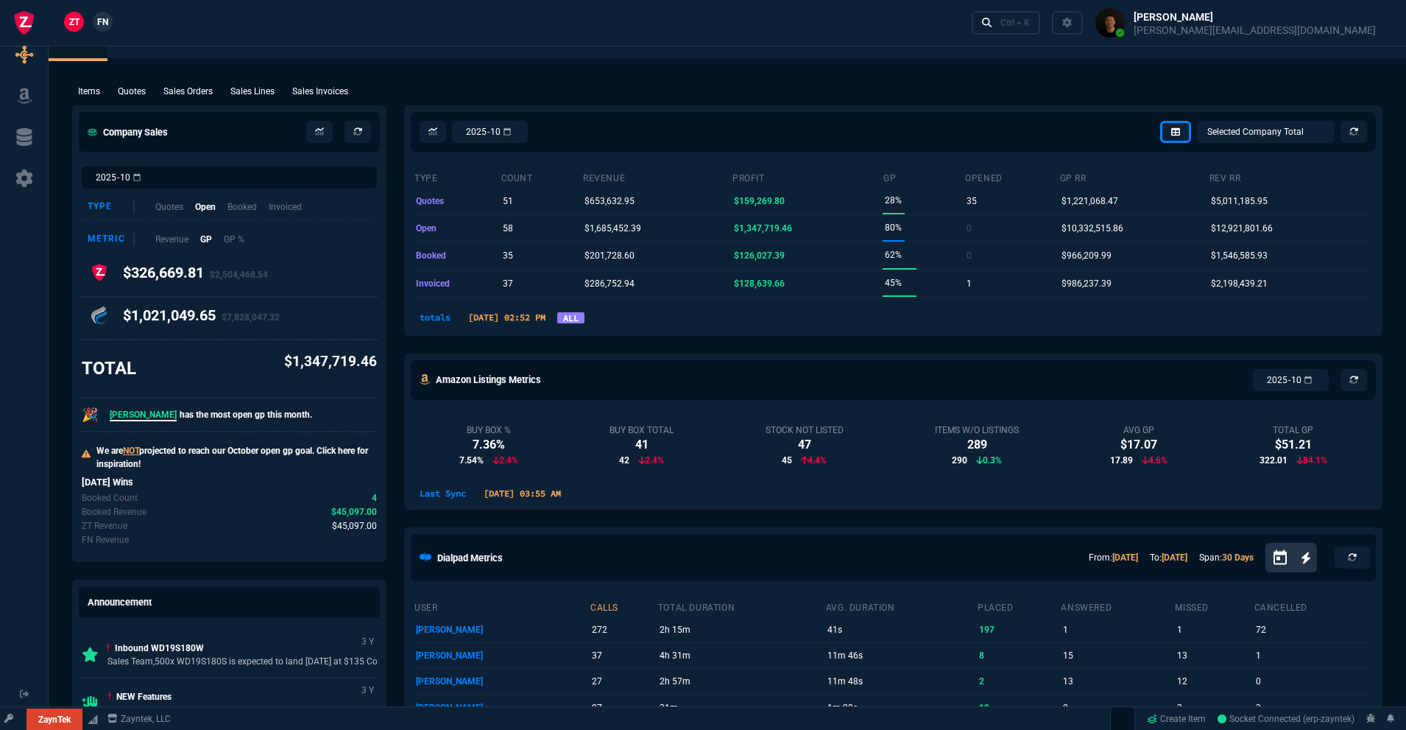
scroll to position [546, 0]
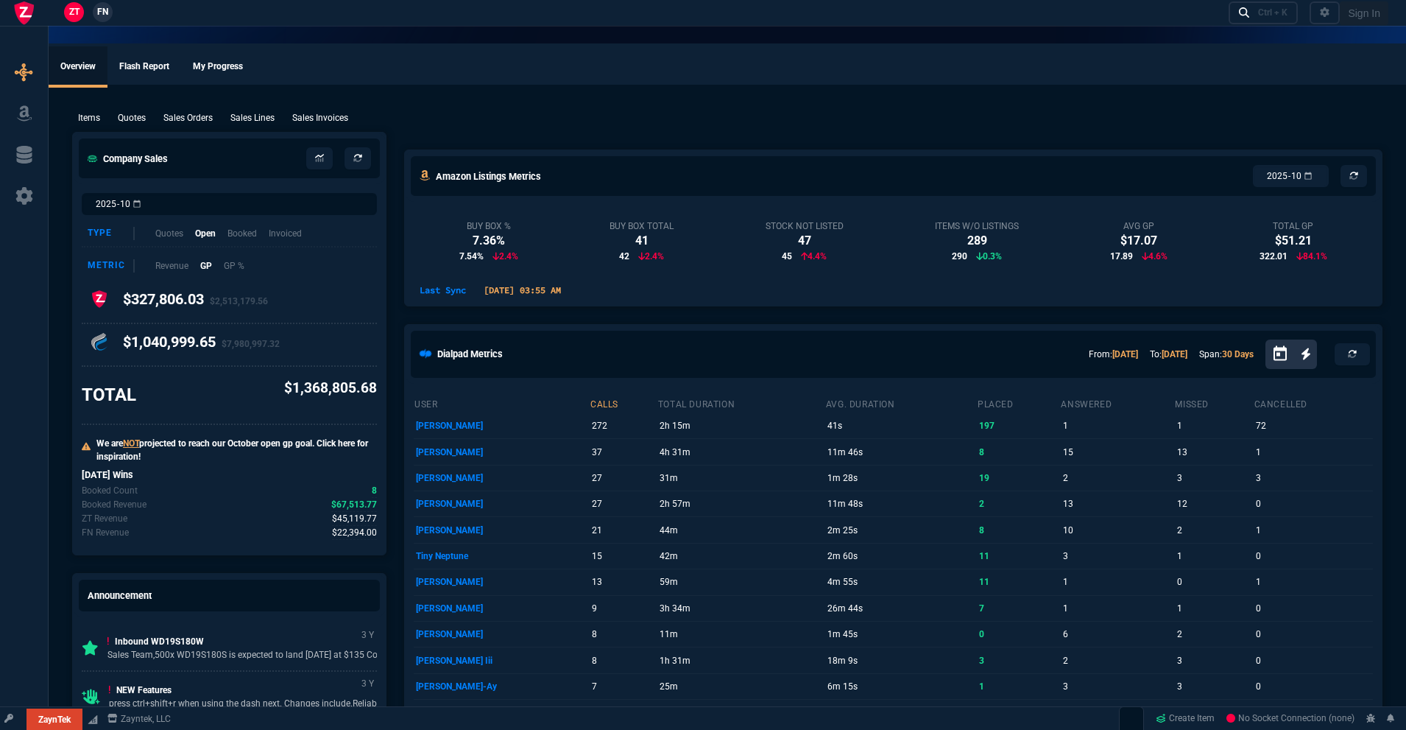
select select "18: totals"
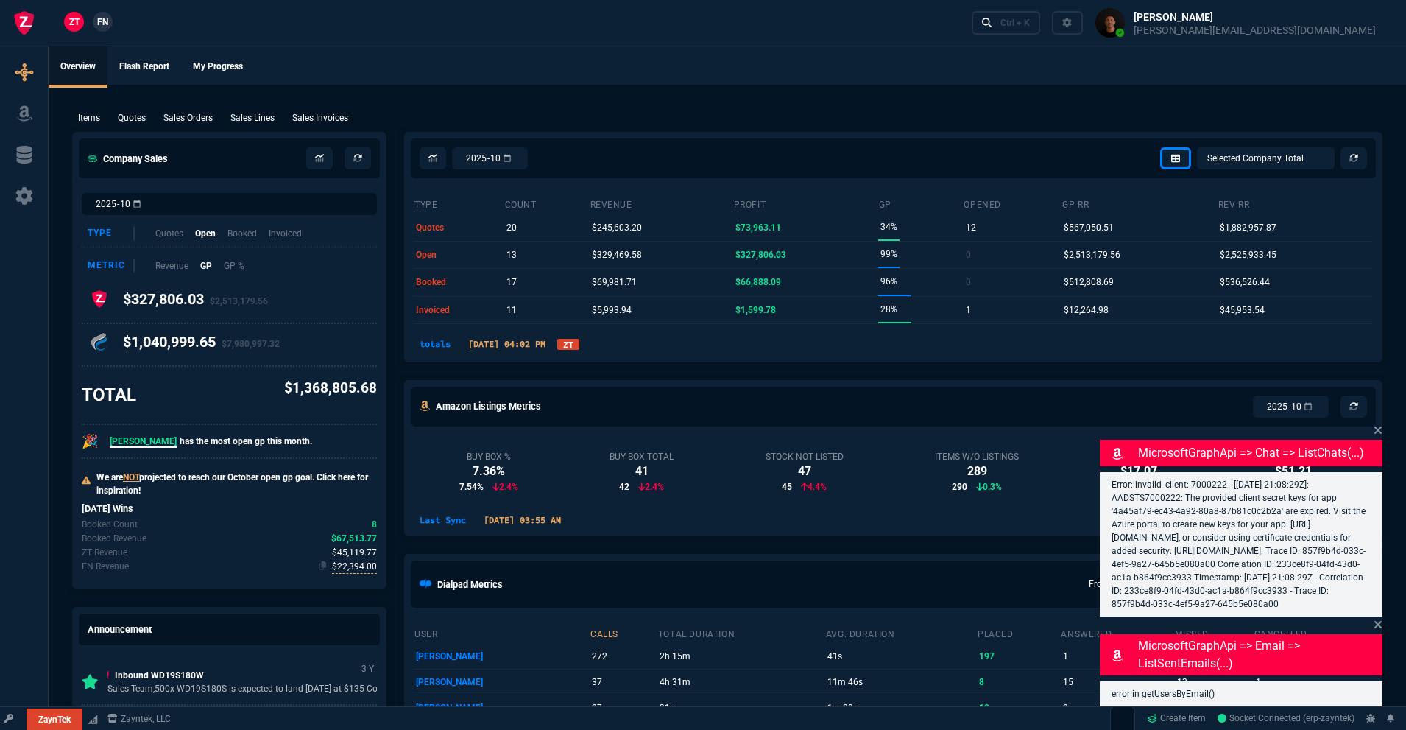
click at [362, 570] on span "$22,394.00" at bounding box center [354, 567] width 45 height 14
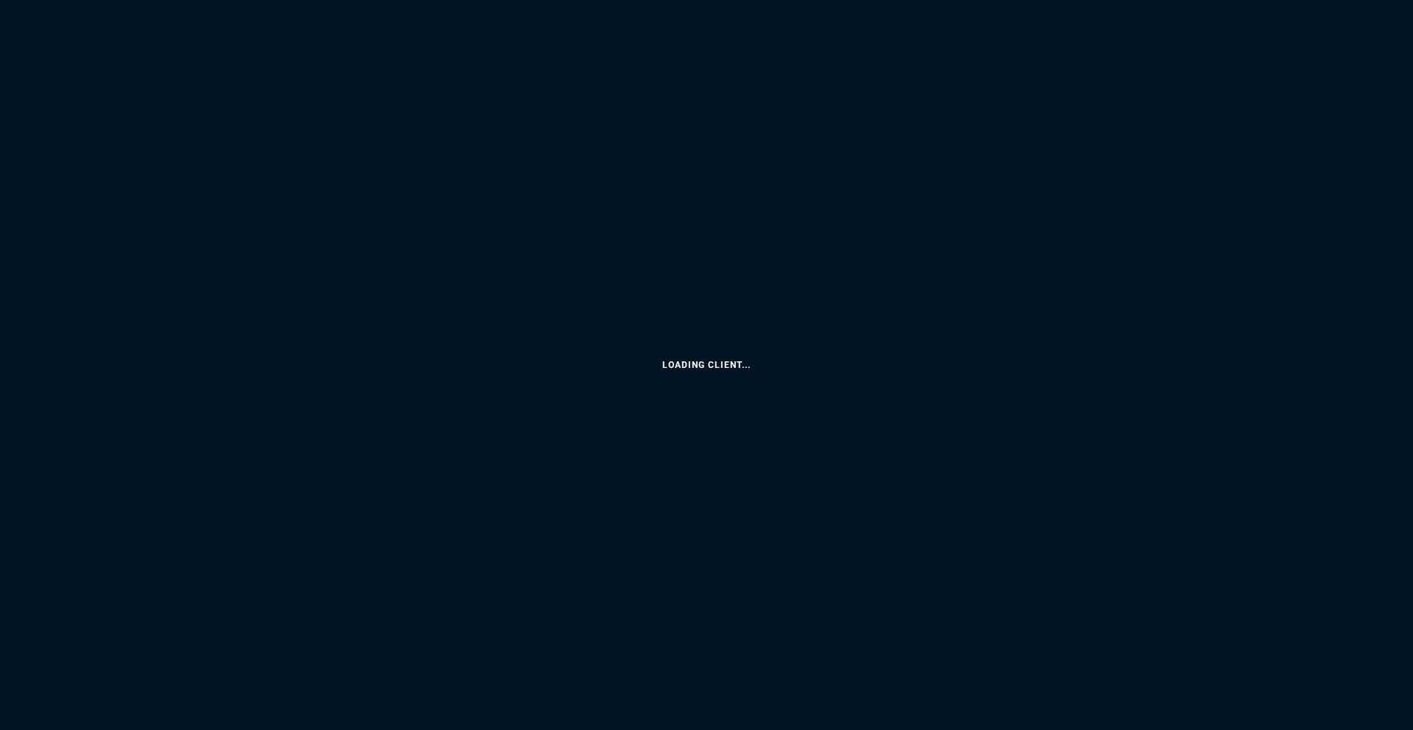
select select "18: totals"
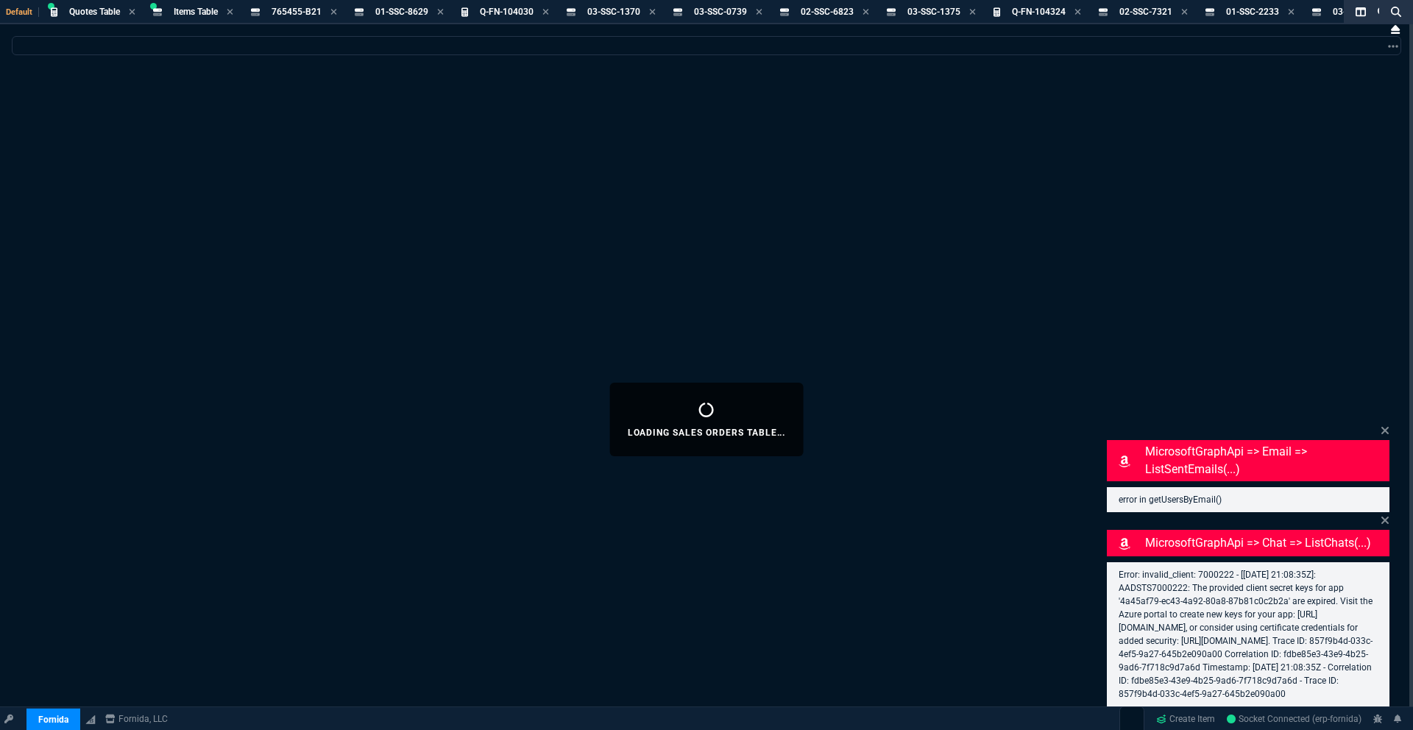
select select
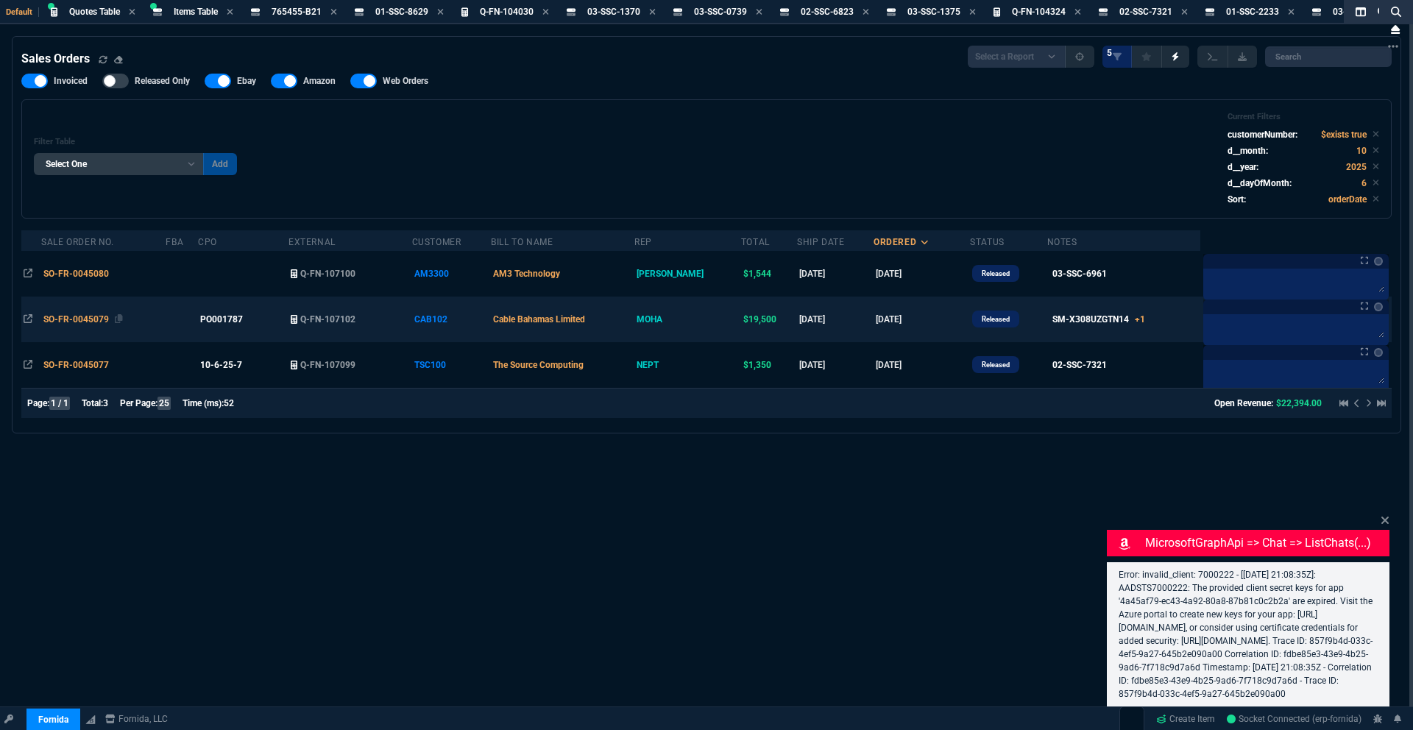
click at [80, 320] on span "SO-FR-0045079" at bounding box center [76, 319] width 66 height 10
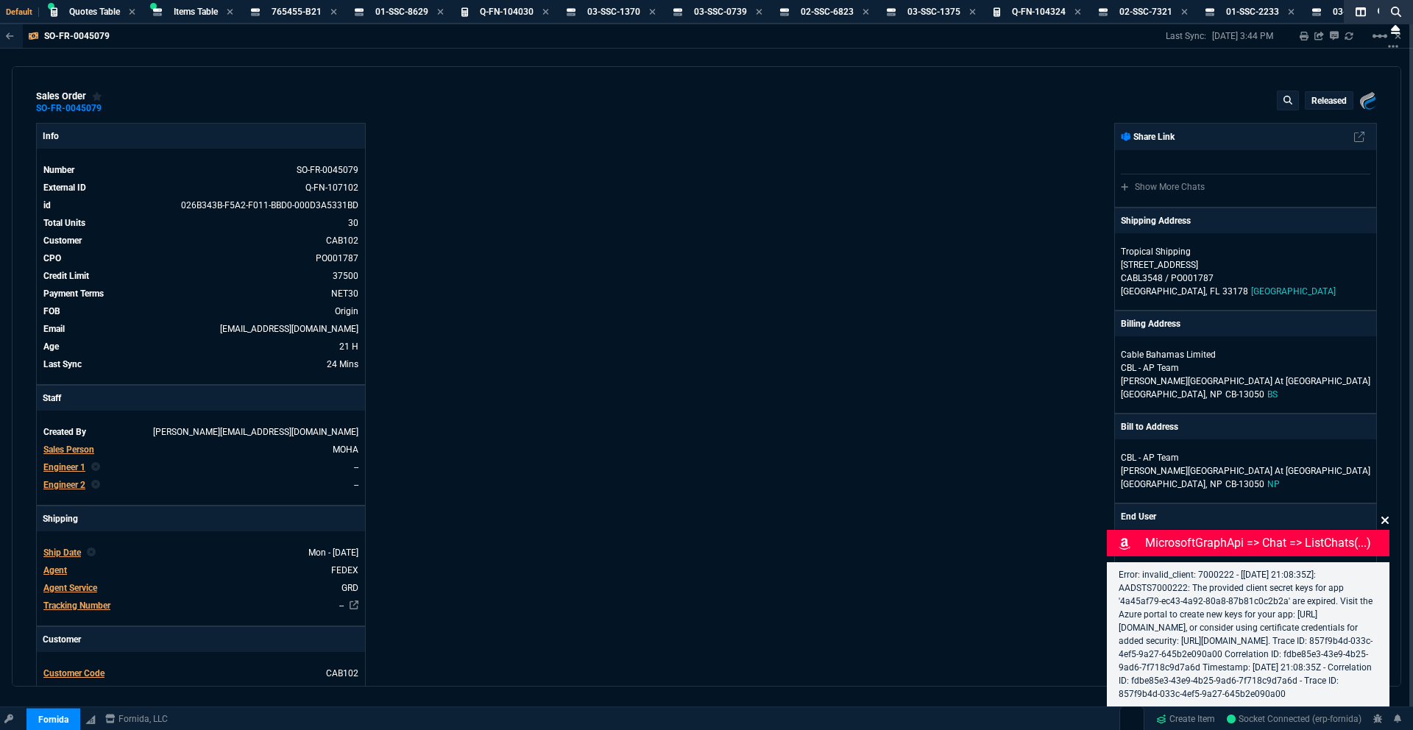
click at [1384, 517] on icon at bounding box center [1385, 520] width 7 height 7
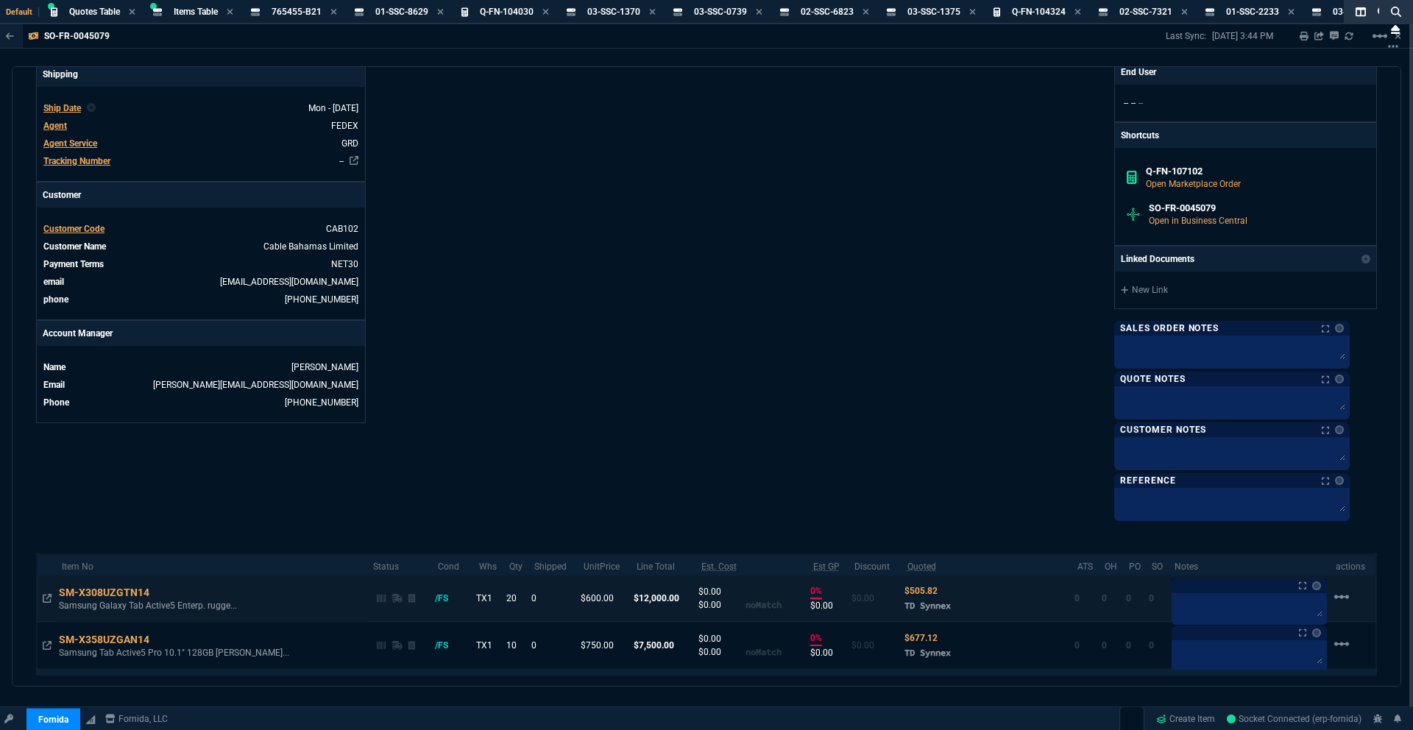
scroll to position [573, 0]
